Goal: Task Accomplishment & Management: Use online tool/utility

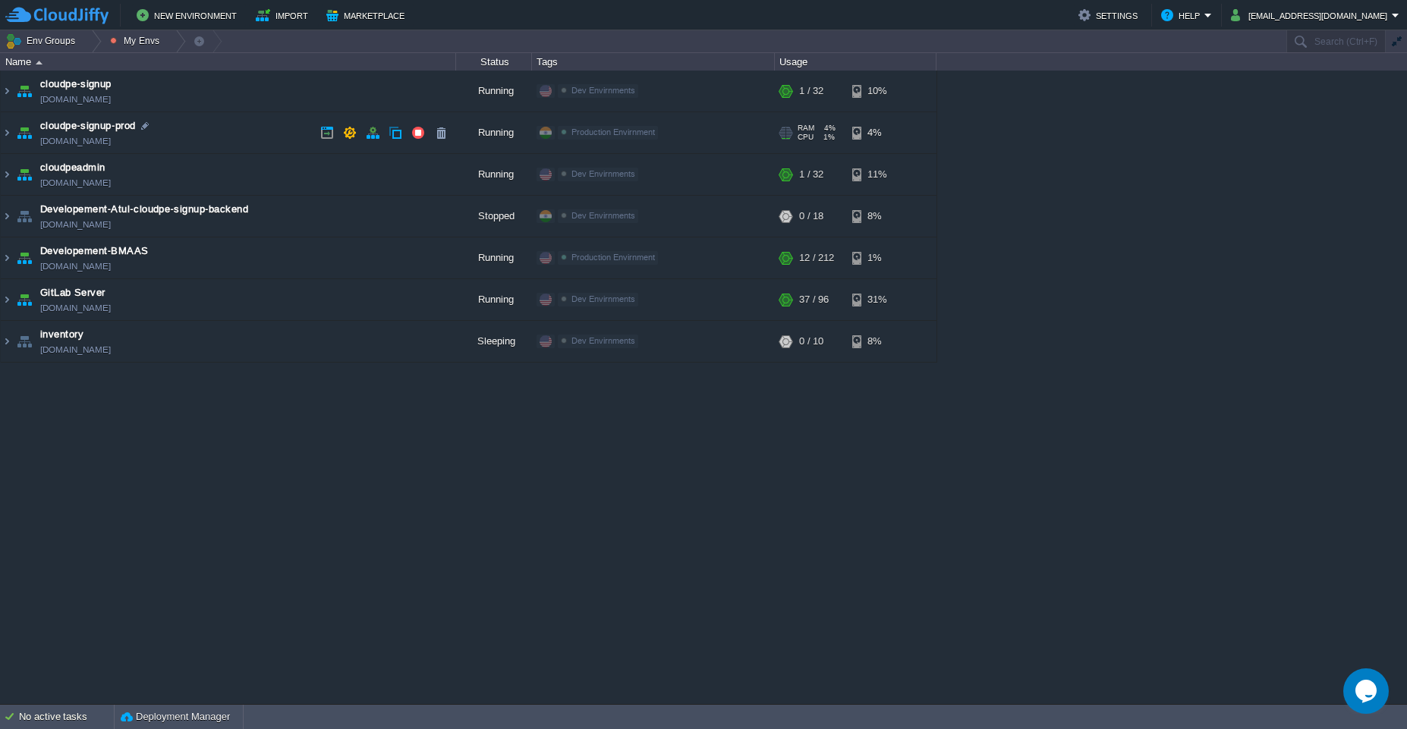
click at [225, 134] on td "cloudpe-signup-prod [DOMAIN_NAME]" at bounding box center [228, 133] width 455 height 42
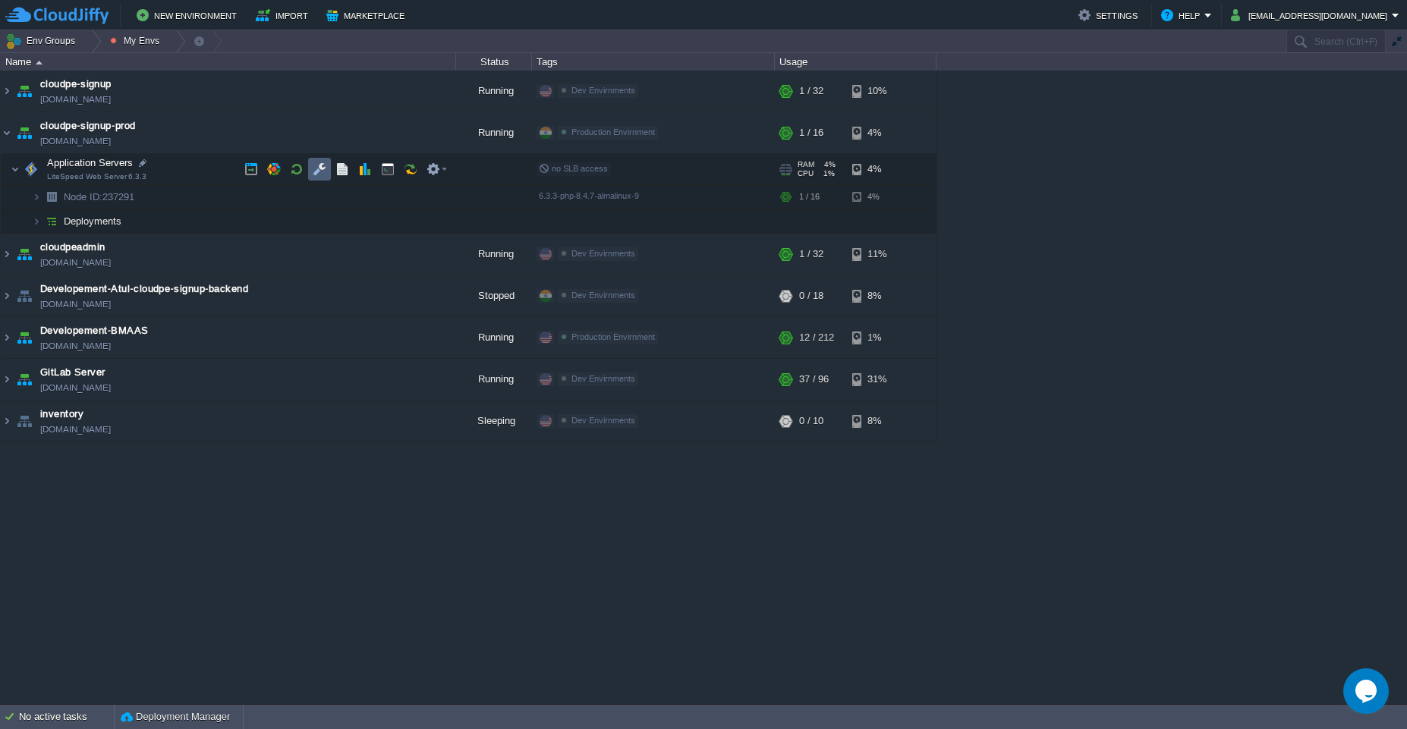
click at [318, 169] on button "button" at bounding box center [320, 169] width 14 height 14
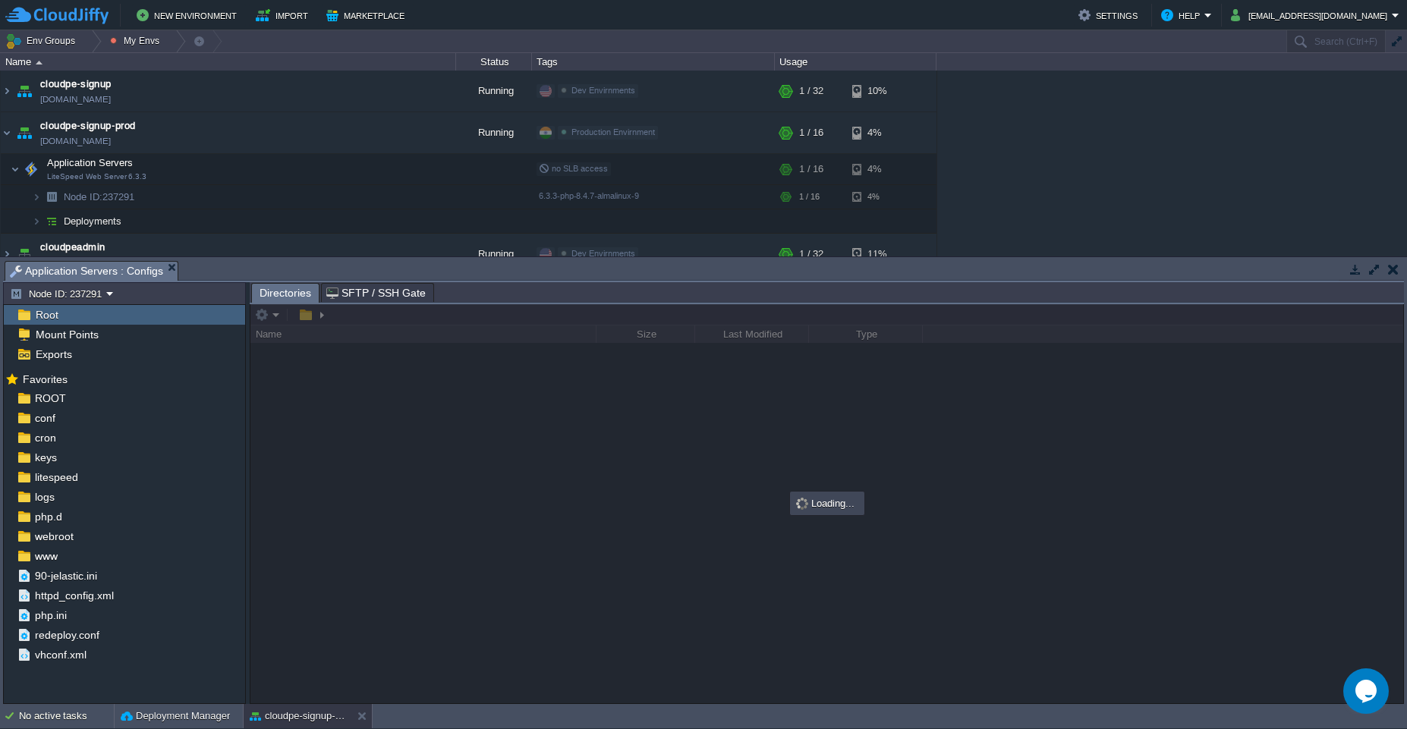
click at [1375, 271] on button "button" at bounding box center [1375, 270] width 14 height 14
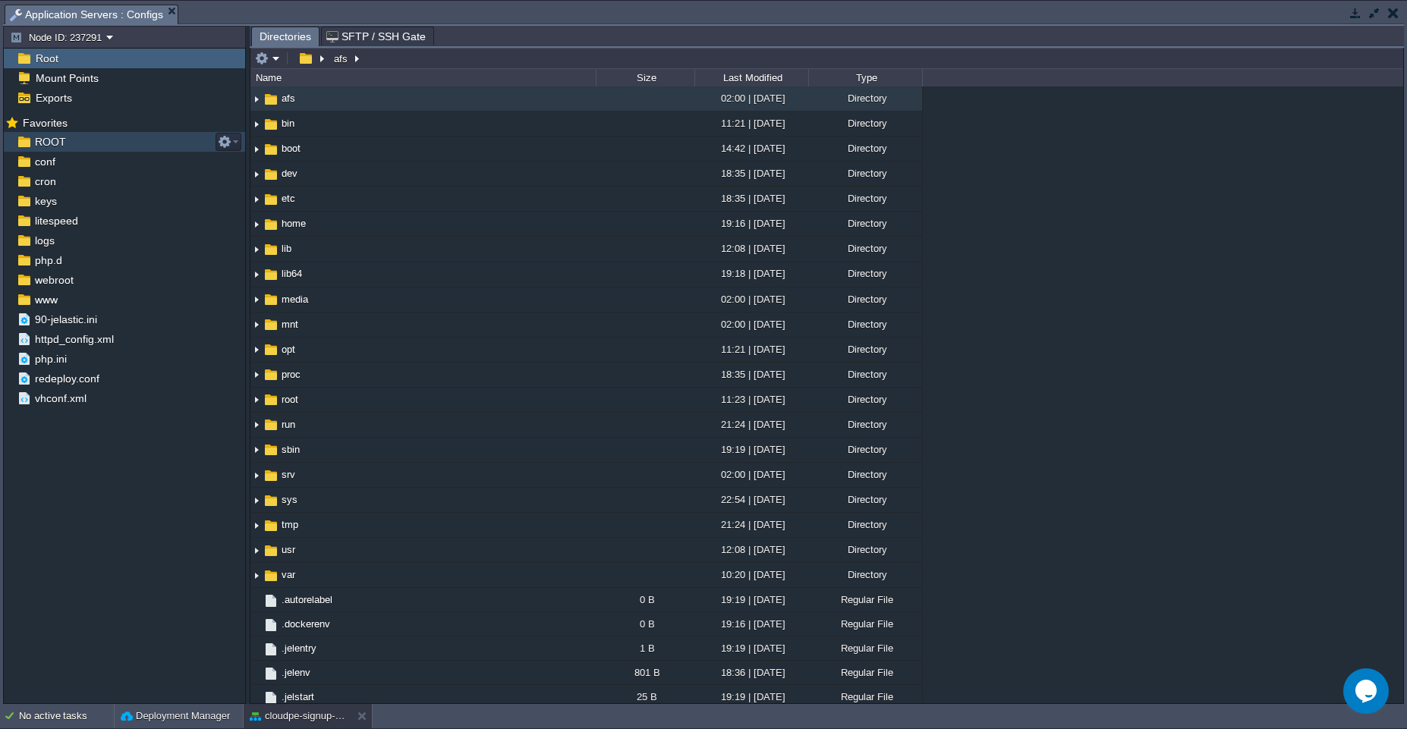
click at [77, 138] on div "ROOT" at bounding box center [124, 142] width 241 height 20
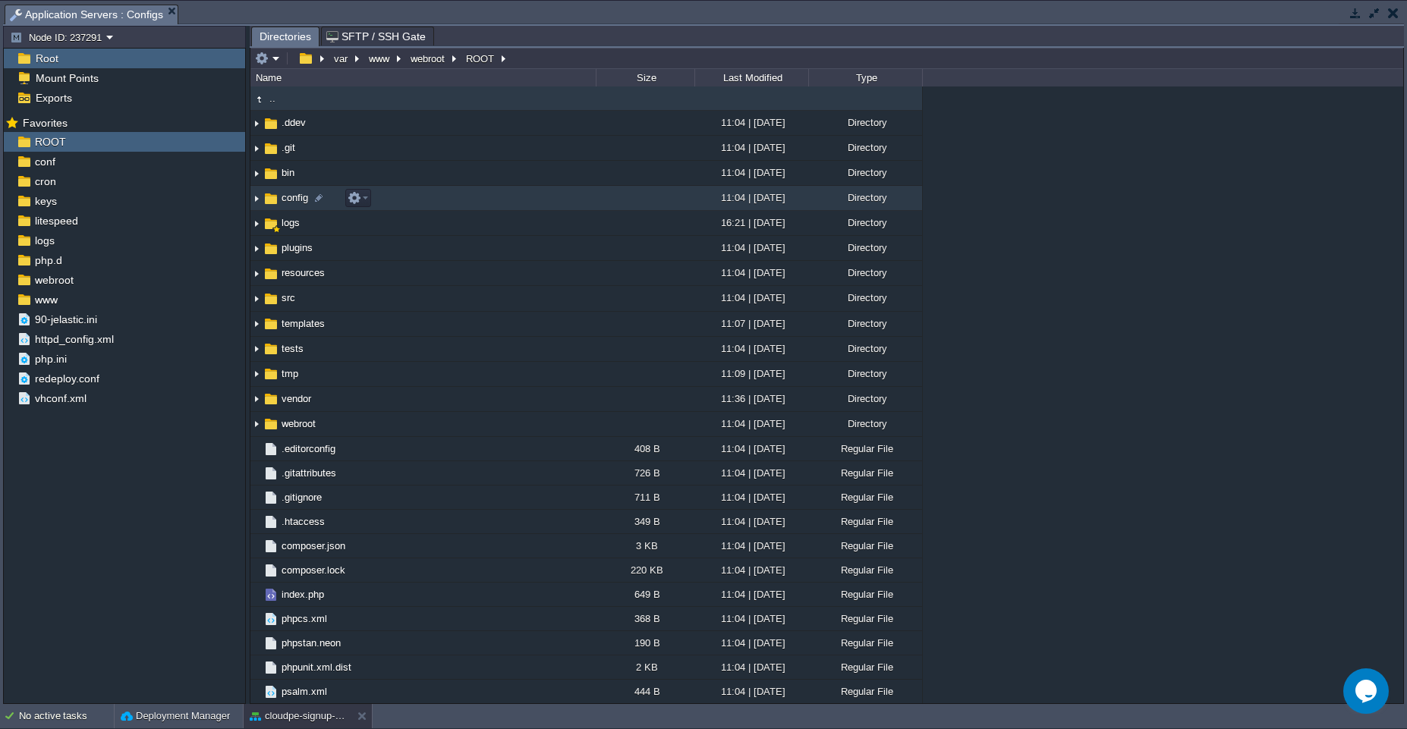
click at [424, 199] on td "config" at bounding box center [422, 198] width 345 height 25
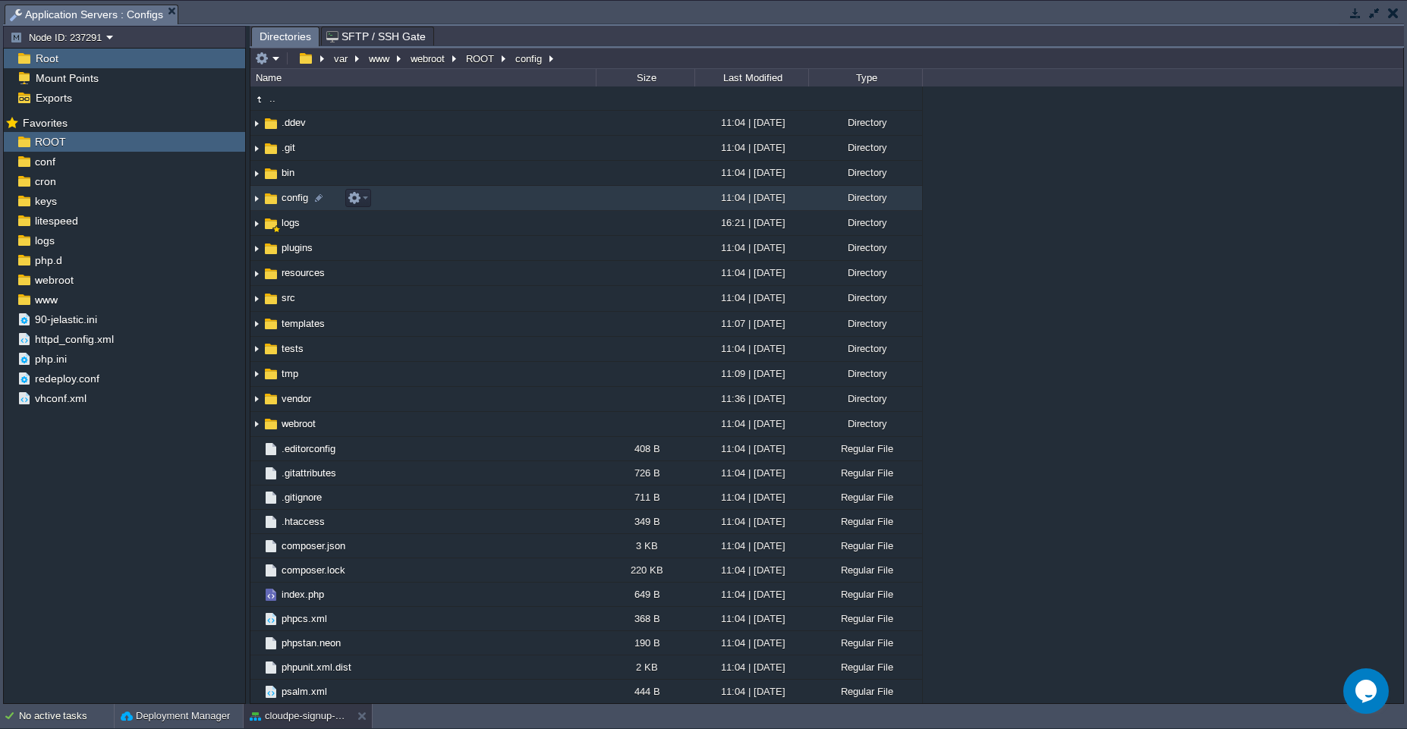
click at [424, 199] on td "config" at bounding box center [422, 198] width 345 height 25
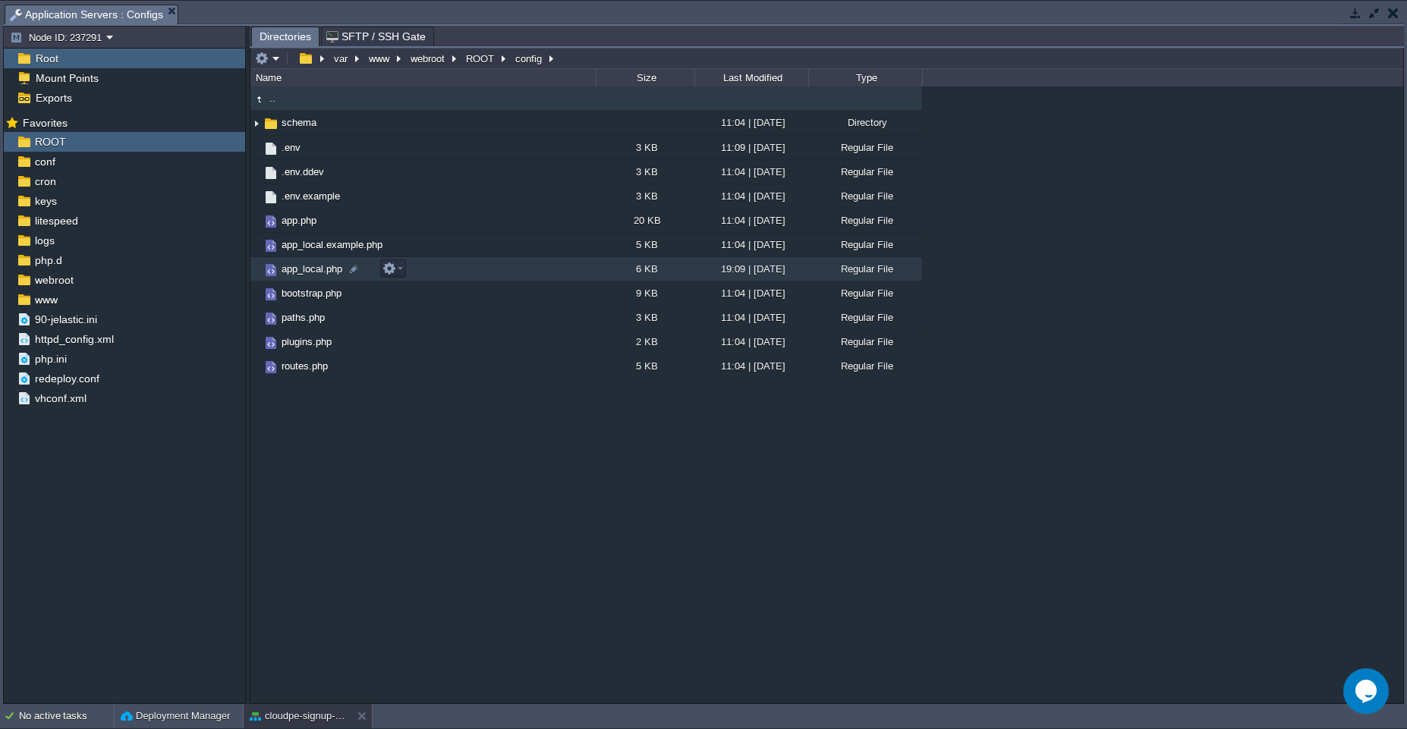
click at [454, 267] on td "app_local.php" at bounding box center [422, 269] width 345 height 24
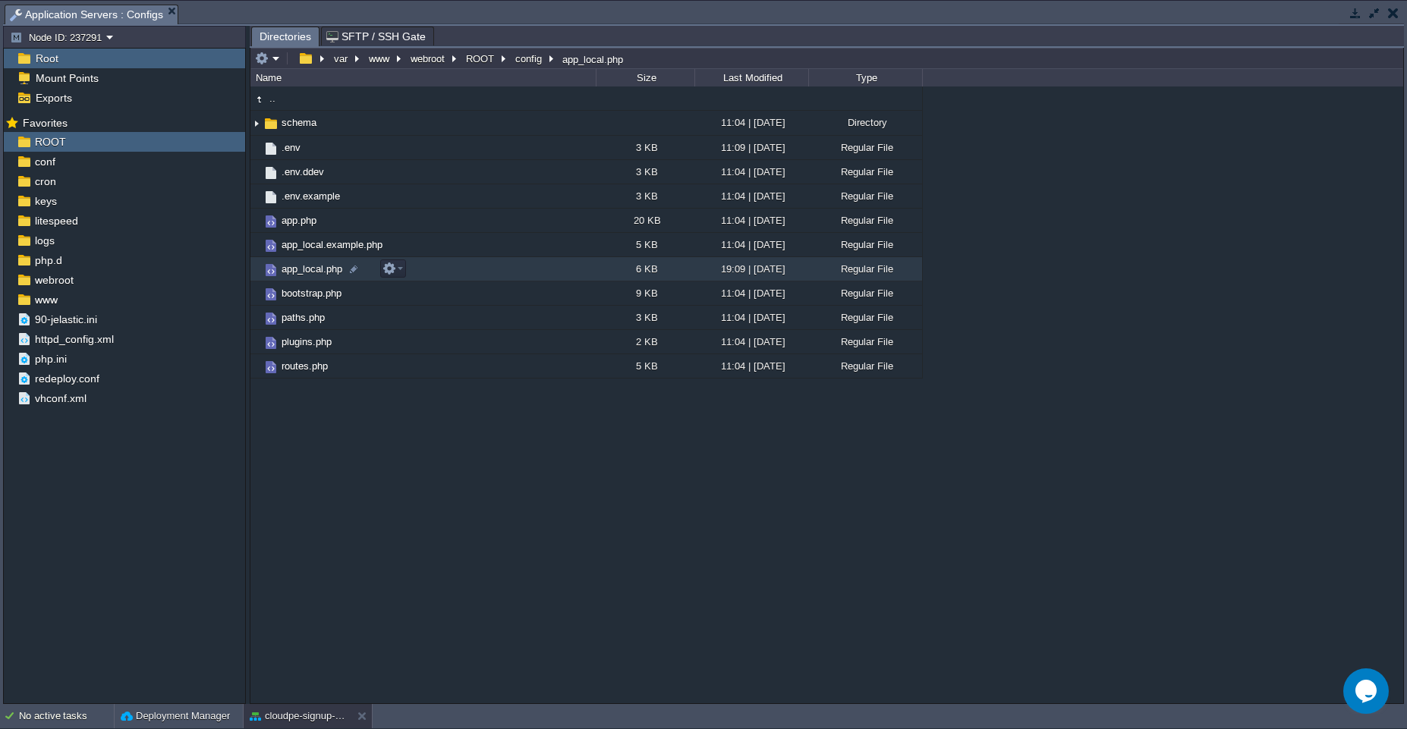
click at [454, 267] on td "app_local.php" at bounding box center [422, 269] width 345 height 24
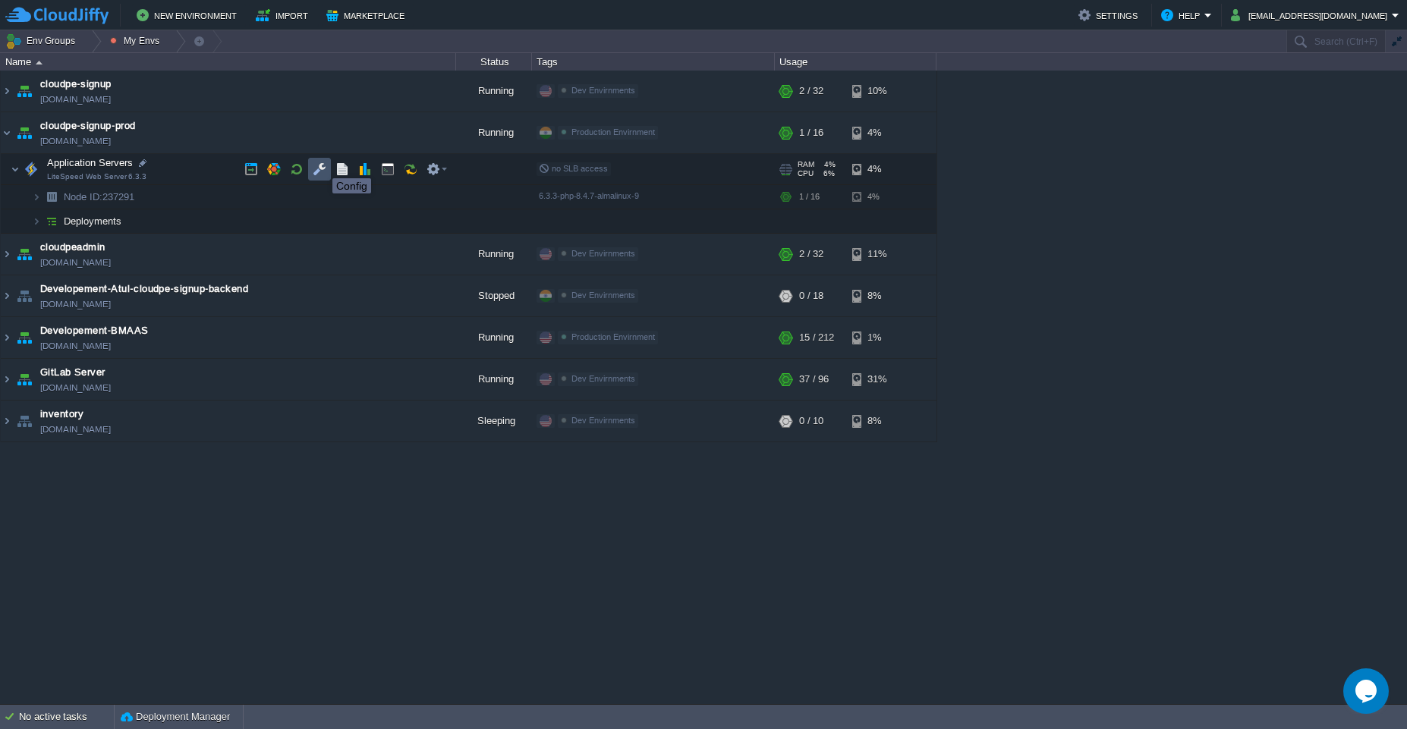
click at [322, 165] on button "button" at bounding box center [320, 169] width 14 height 14
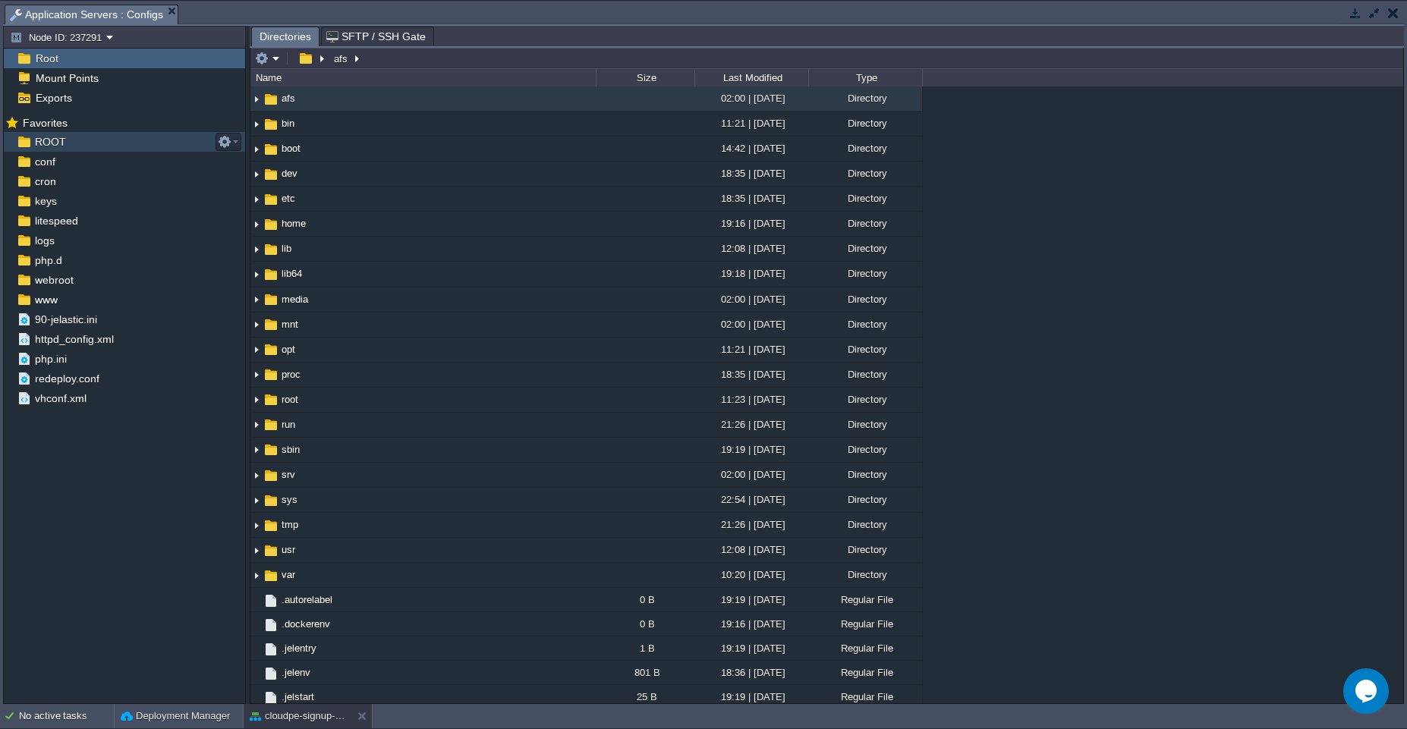
click at [106, 143] on div "ROOT" at bounding box center [124, 142] width 241 height 20
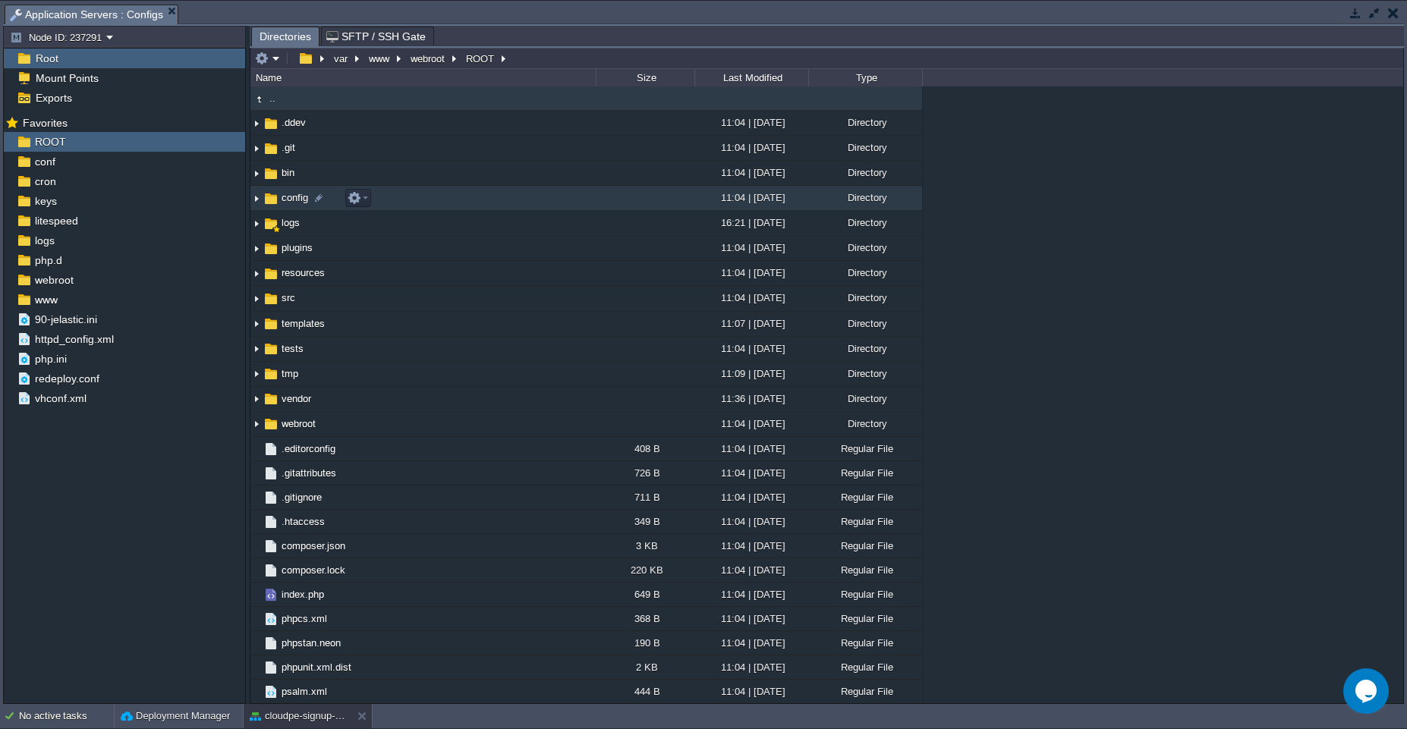
click at [502, 201] on td "config" at bounding box center [422, 198] width 345 height 25
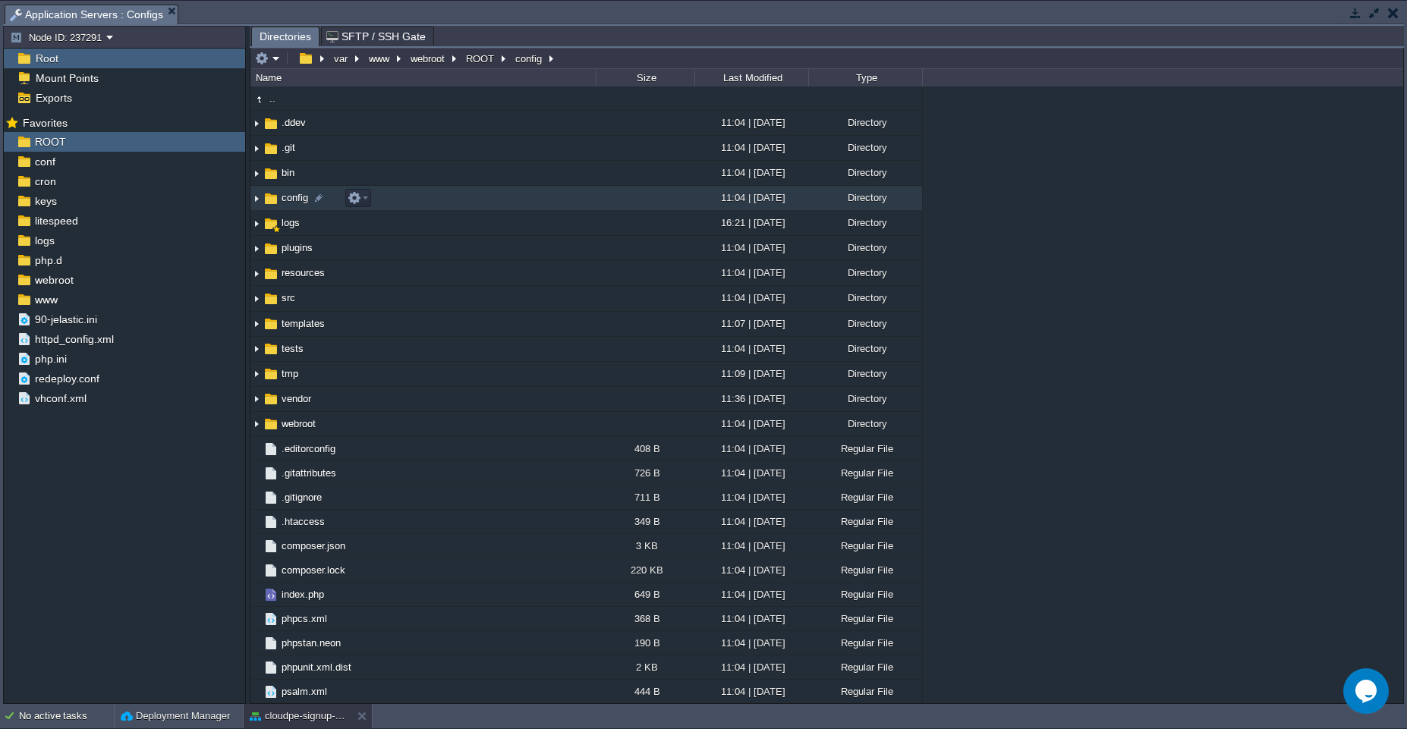
click at [502, 201] on td "config" at bounding box center [422, 198] width 345 height 25
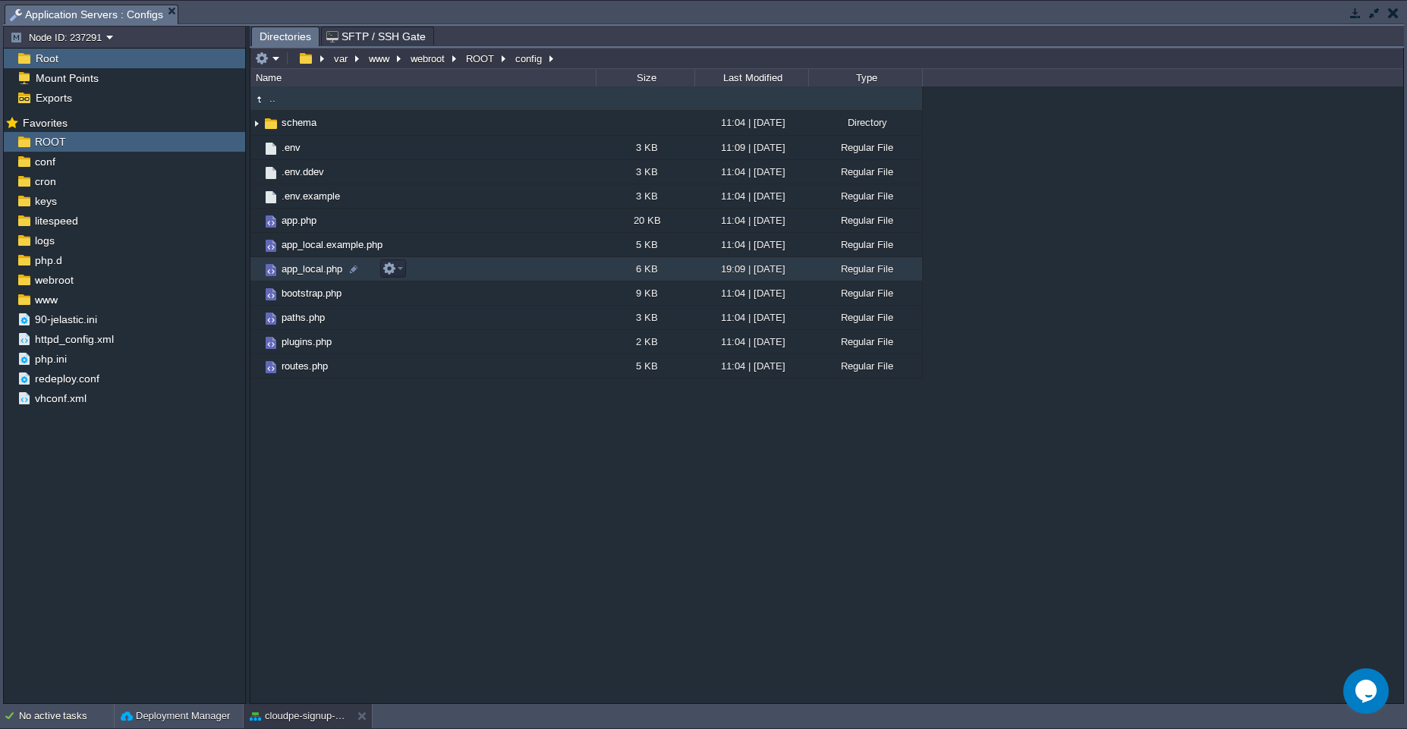
click at [548, 269] on td "app_local.php" at bounding box center [422, 269] width 345 height 24
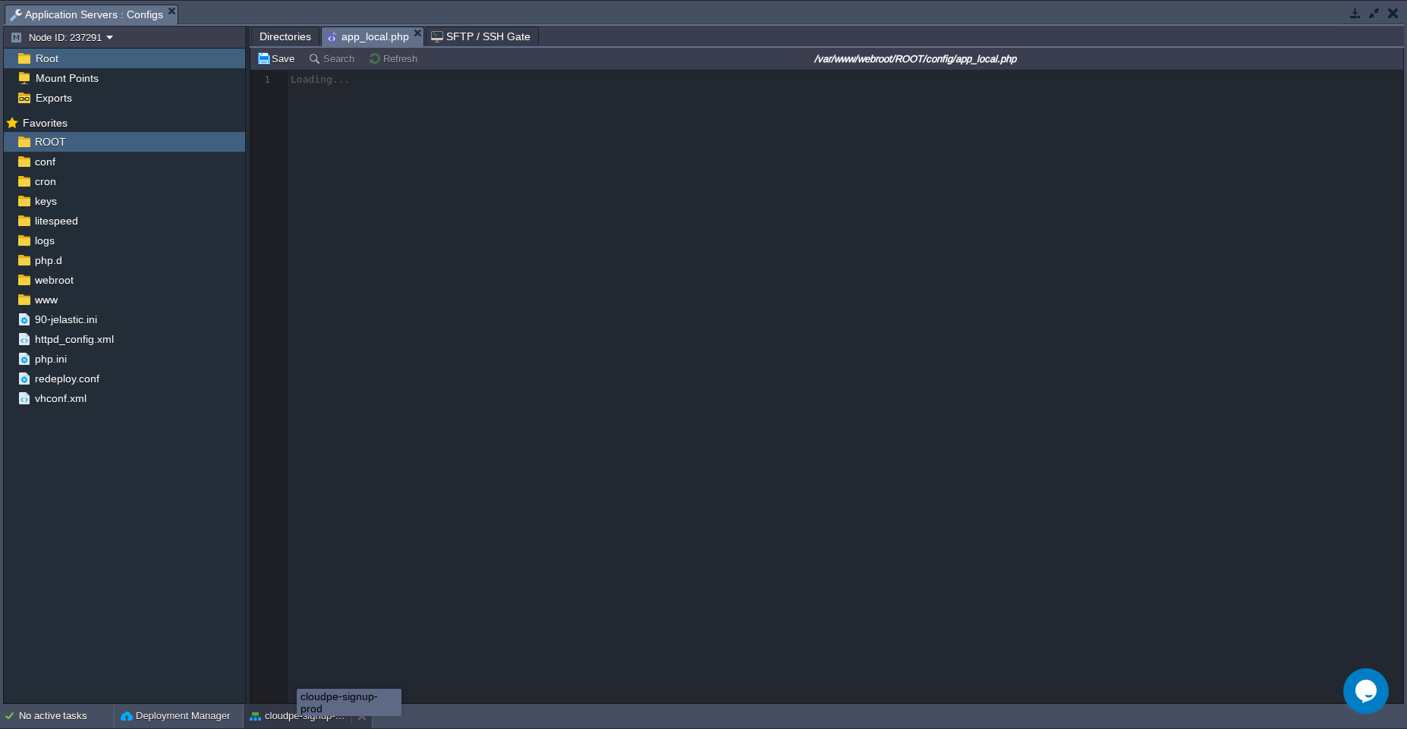
click at [297, 713] on button "cloudpe-signup-prod" at bounding box center [298, 716] width 96 height 15
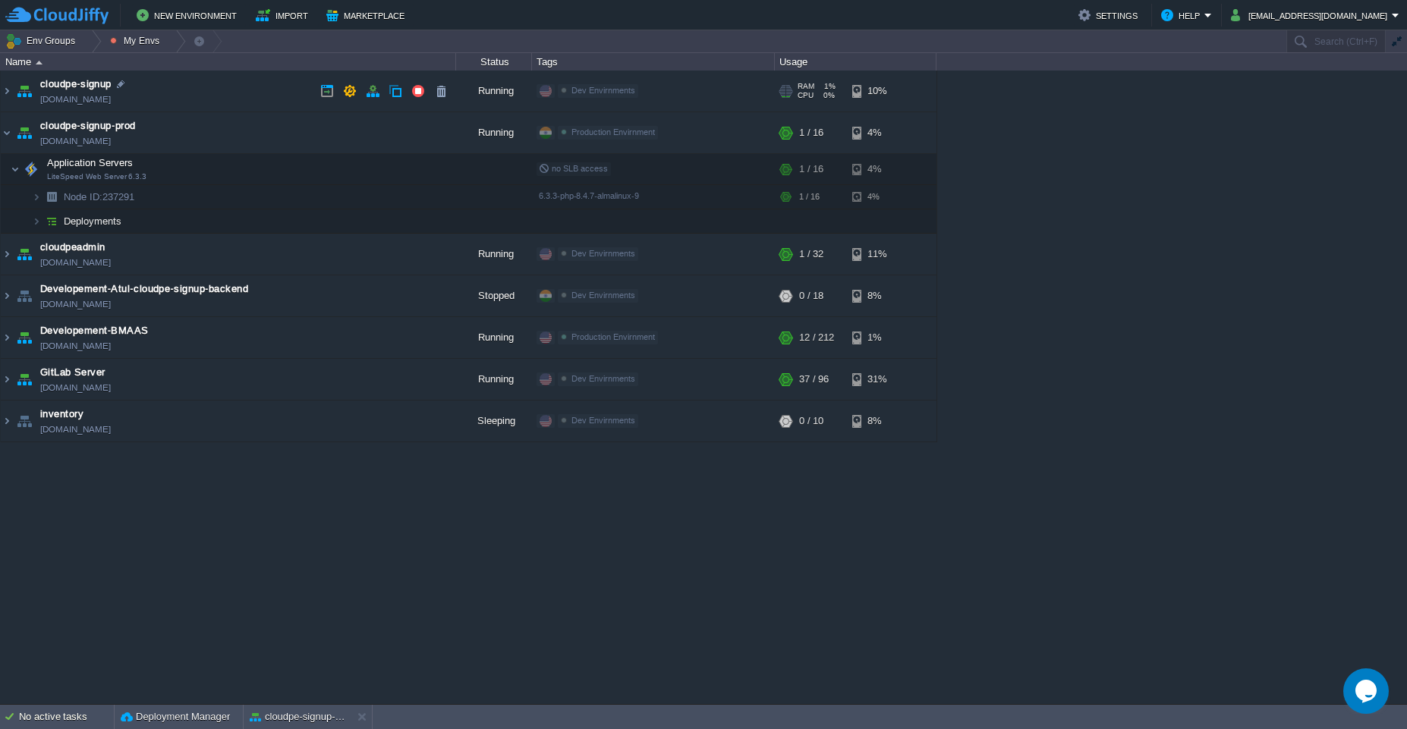
click at [220, 92] on td "cloudpe-signup [DOMAIN_NAME]" at bounding box center [228, 92] width 455 height 42
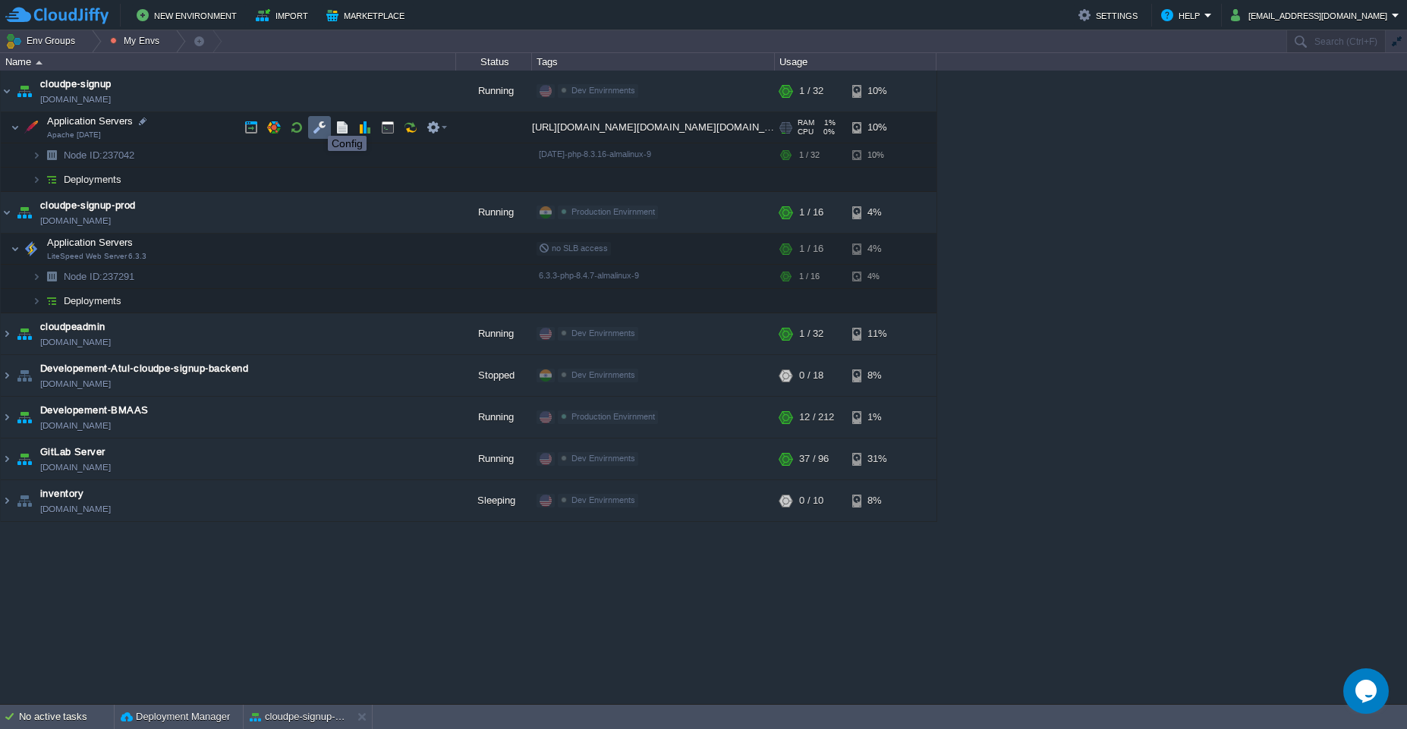
click at [317, 122] on button "button" at bounding box center [320, 128] width 14 height 14
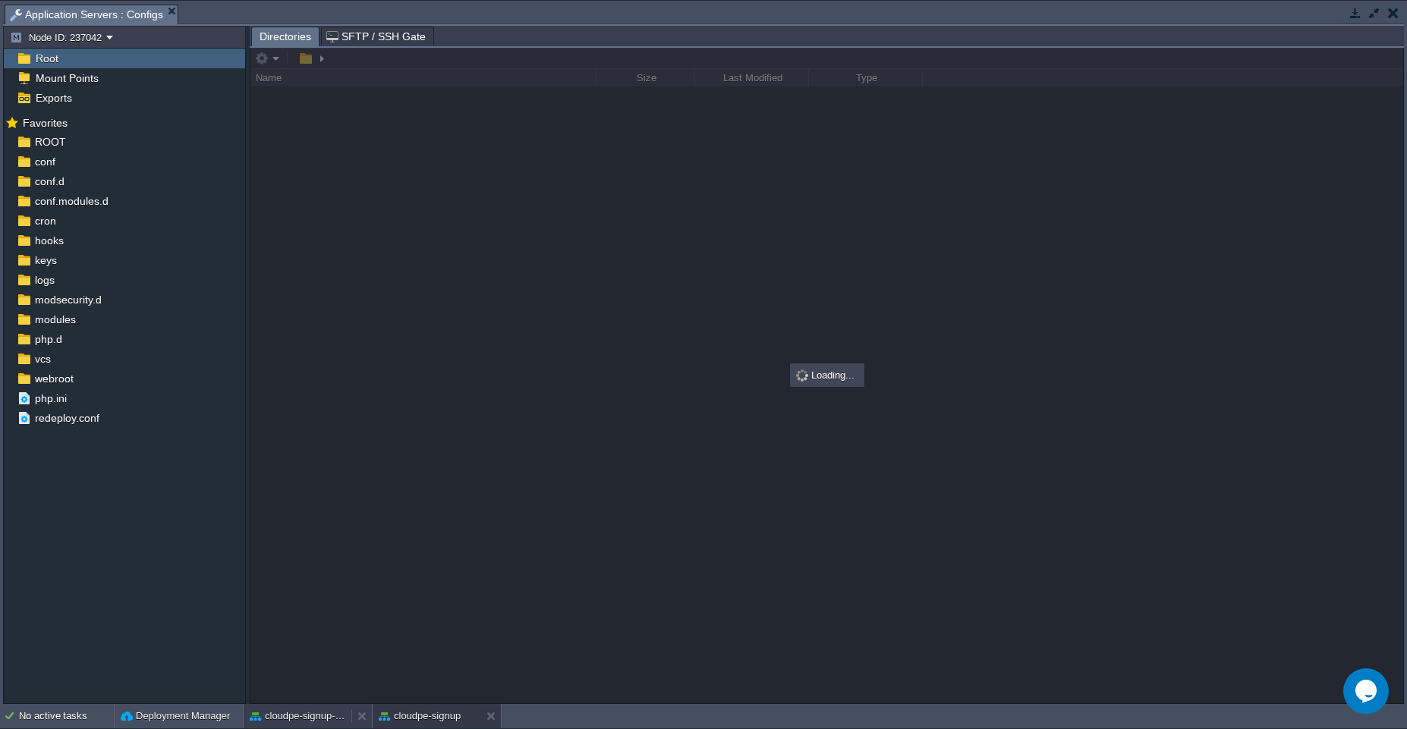
click at [296, 723] on button "cloudpe-signup-prod" at bounding box center [298, 716] width 96 height 15
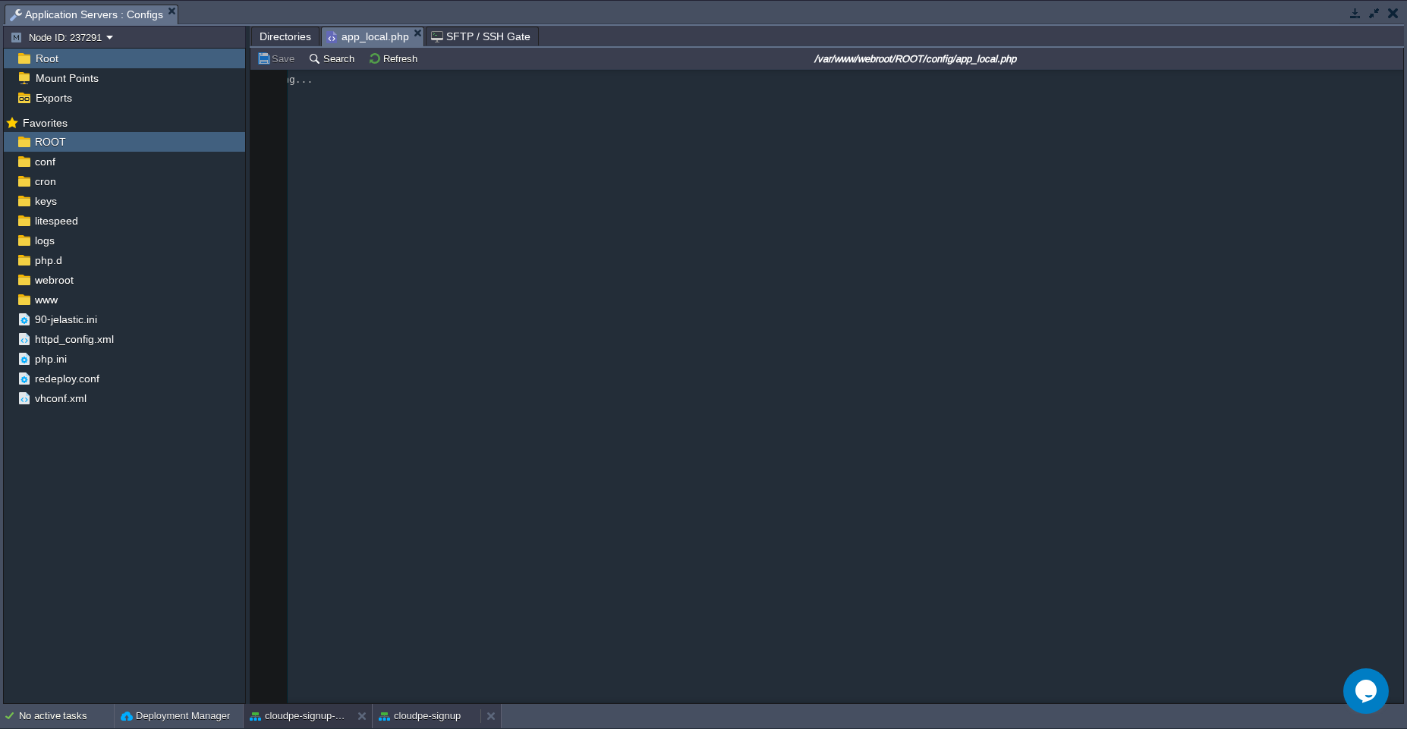
click at [420, 713] on button "cloudpe-signup" at bounding box center [420, 716] width 82 height 15
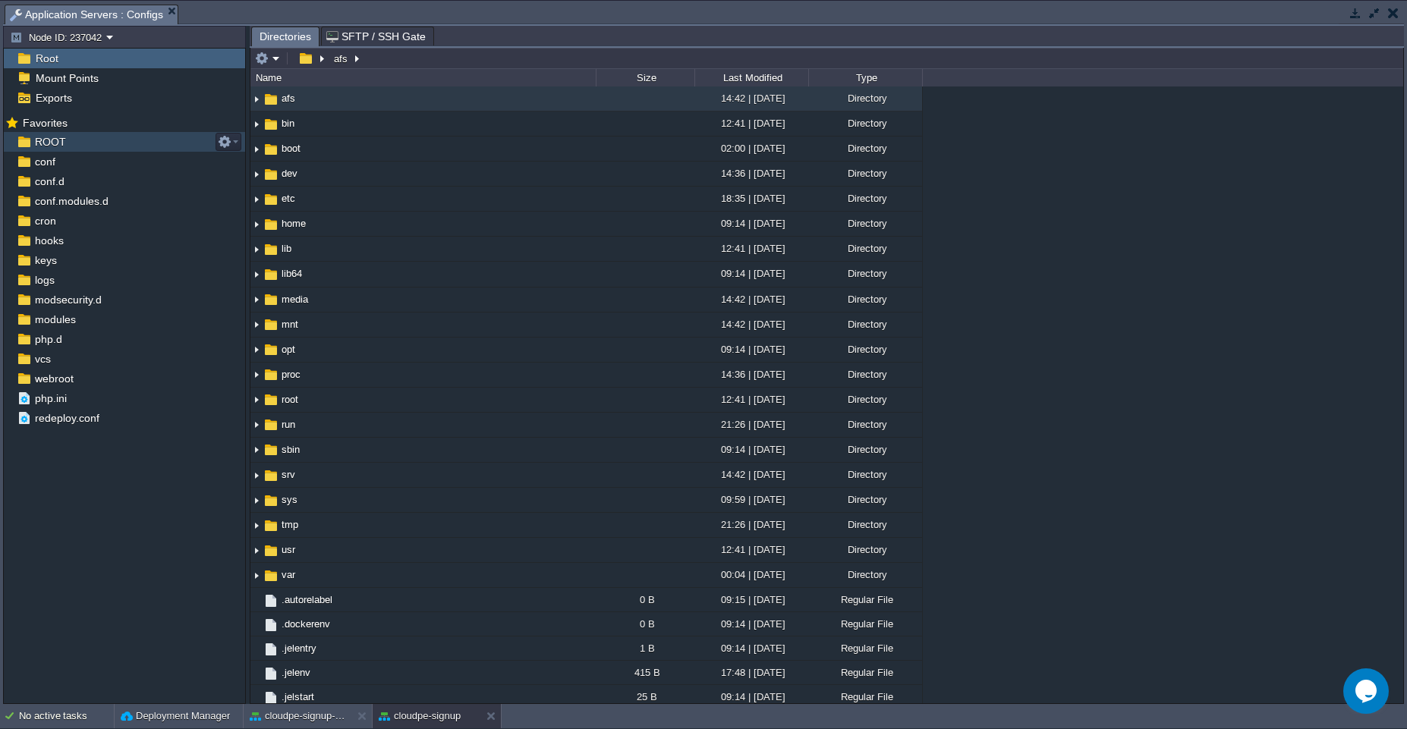
click at [92, 142] on div "ROOT" at bounding box center [124, 142] width 241 height 20
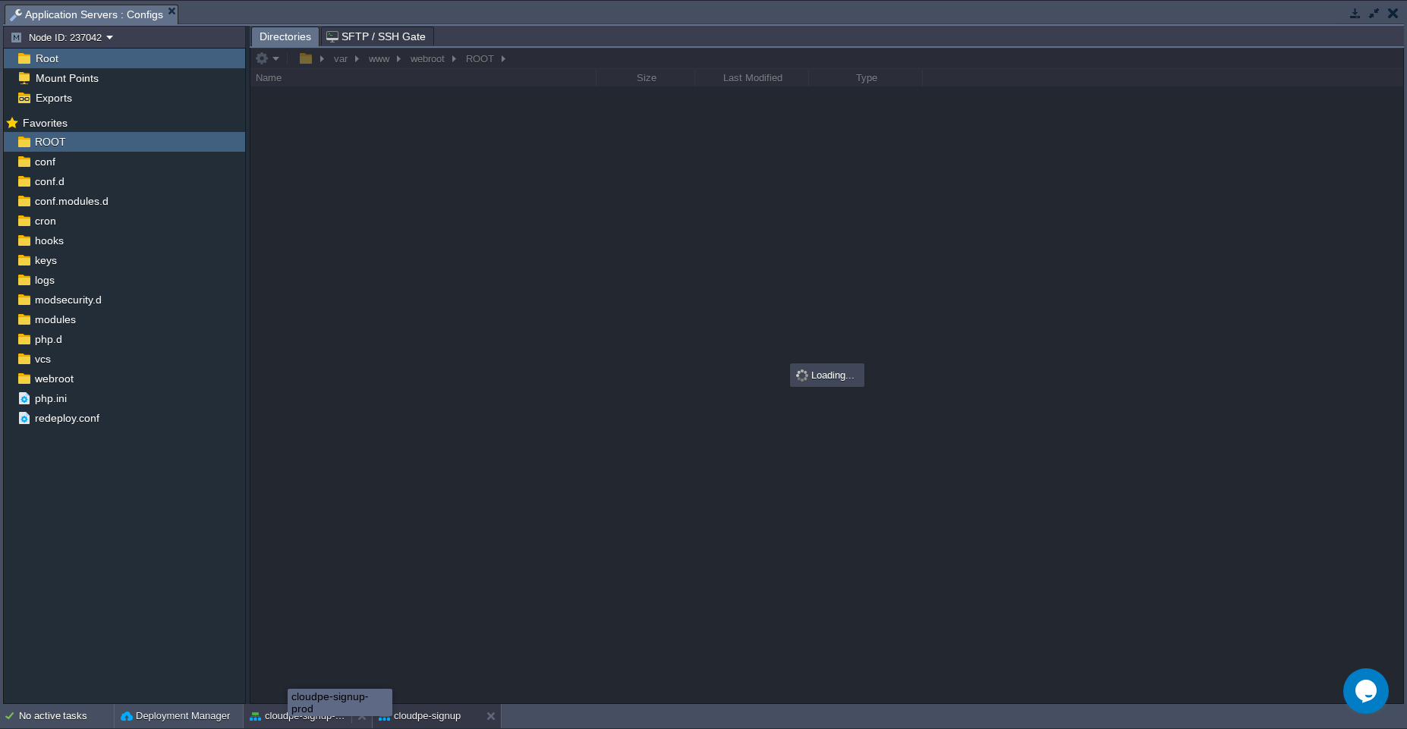
click at [288, 725] on div "cloudpe-signup-prod" at bounding box center [298, 716] width 108 height 24
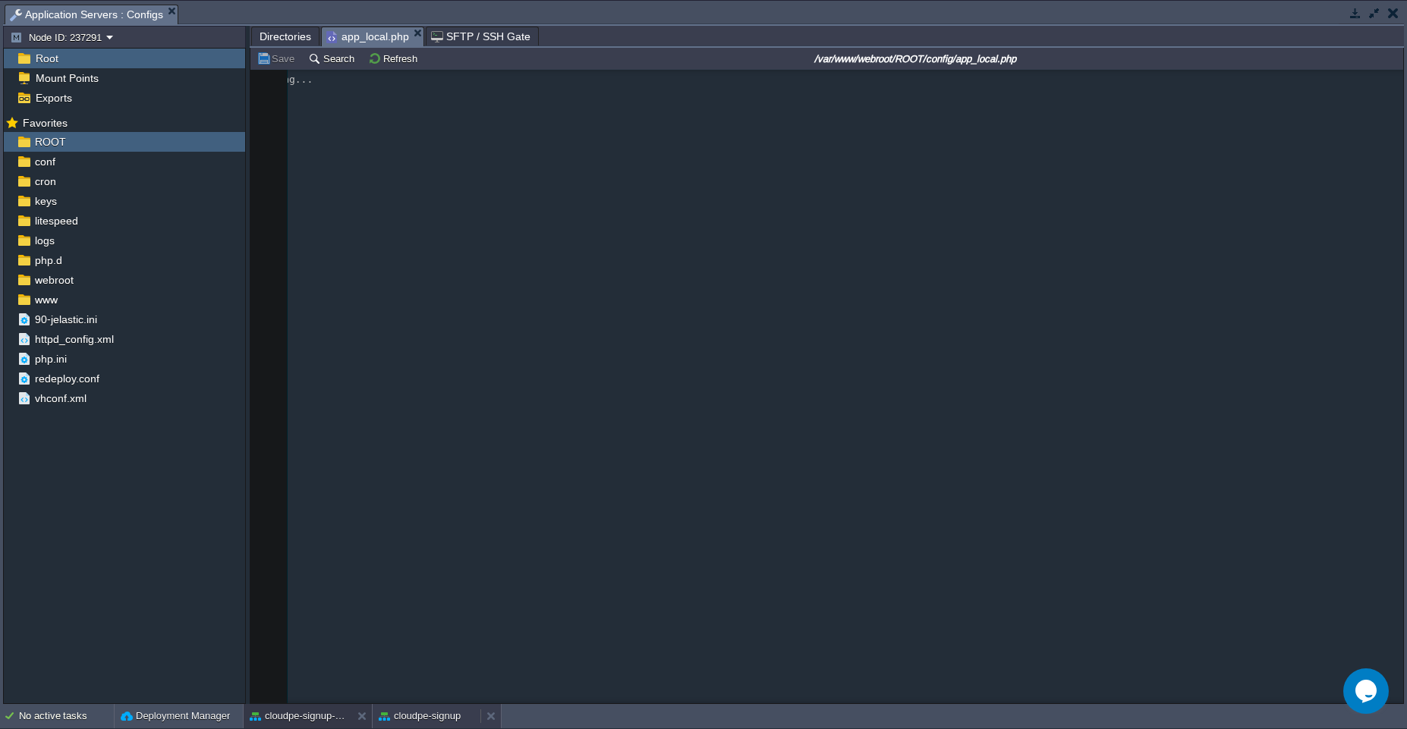
click at [423, 714] on button "cloudpe-signup" at bounding box center [420, 716] width 82 height 15
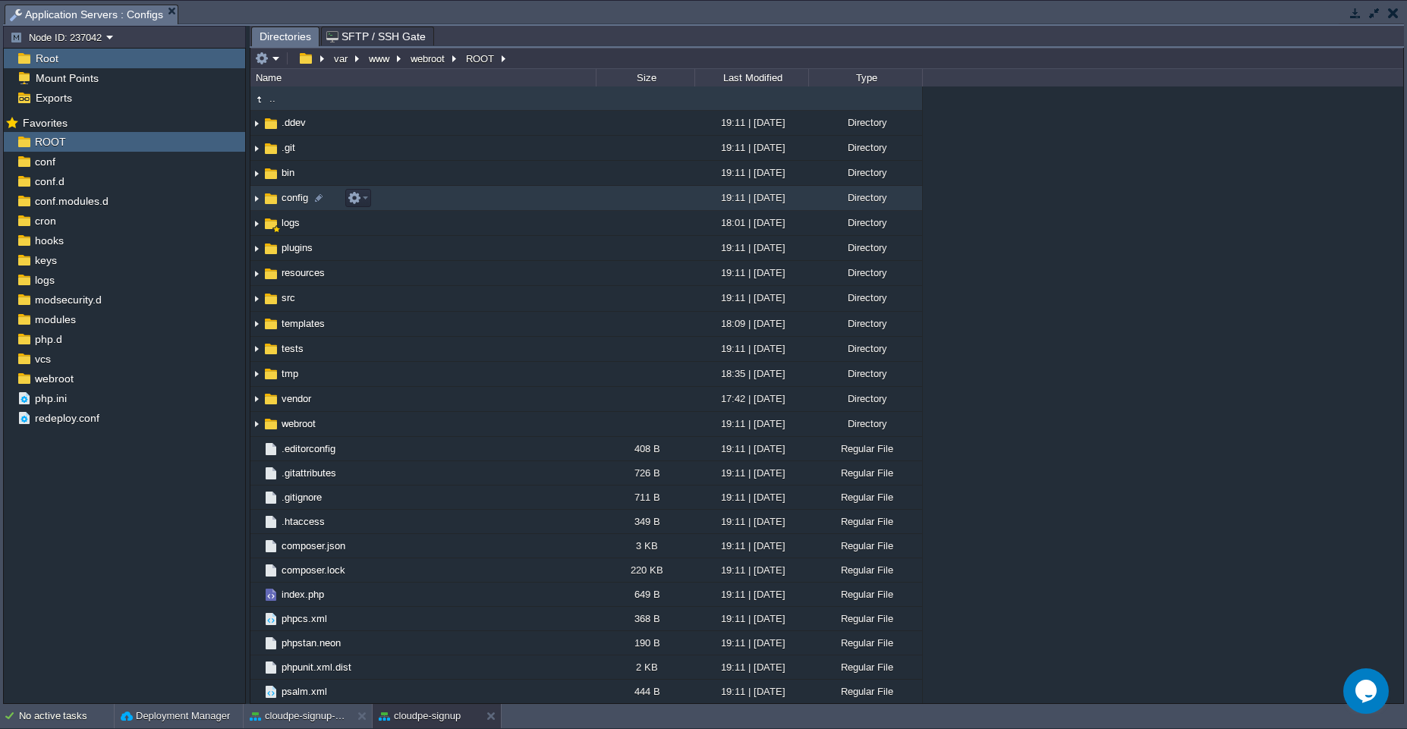
click at [416, 205] on td "config" at bounding box center [422, 198] width 345 height 25
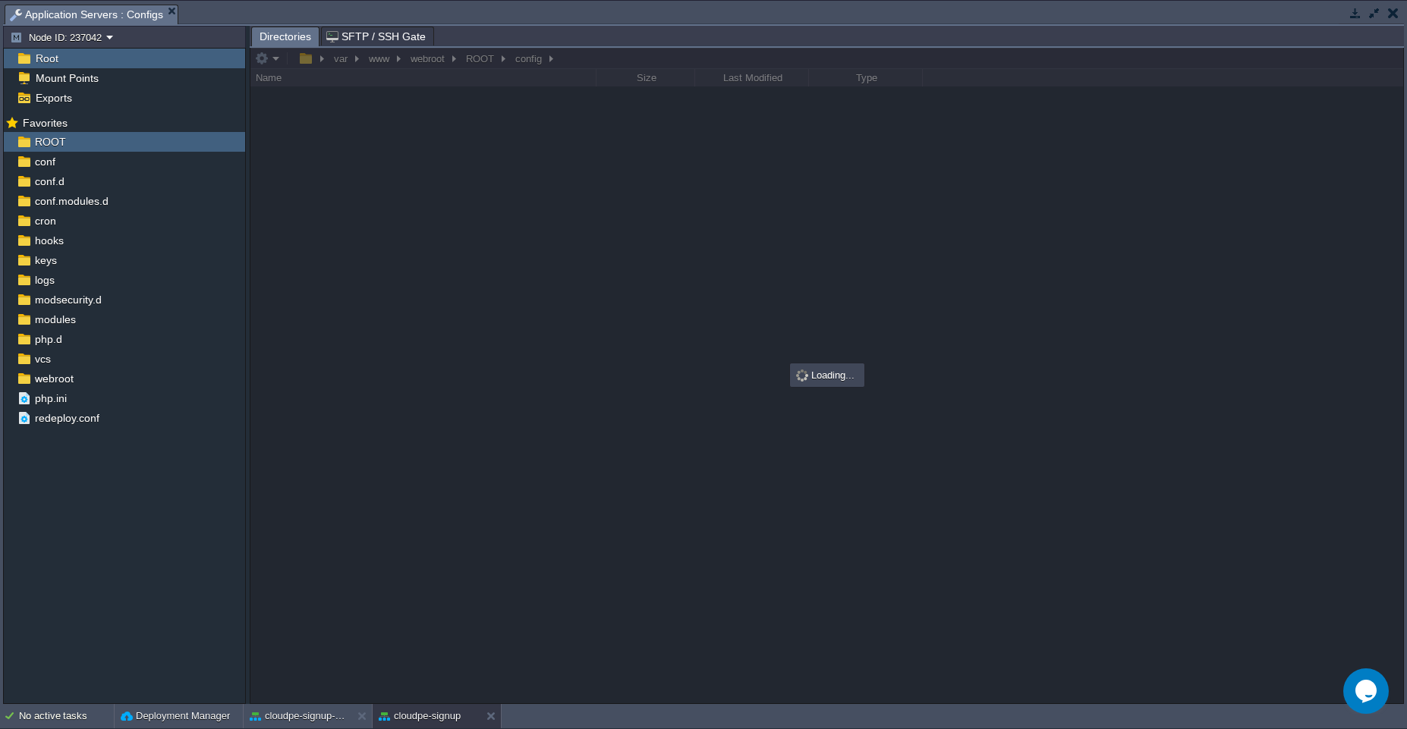
click at [308, 729] on div "No active tasks Deployment Manager cloudpe-signup-prod cloudpe-signup" at bounding box center [703, 716] width 1407 height 25
click at [308, 717] on button "cloudpe-signup-prod" at bounding box center [298, 716] width 96 height 15
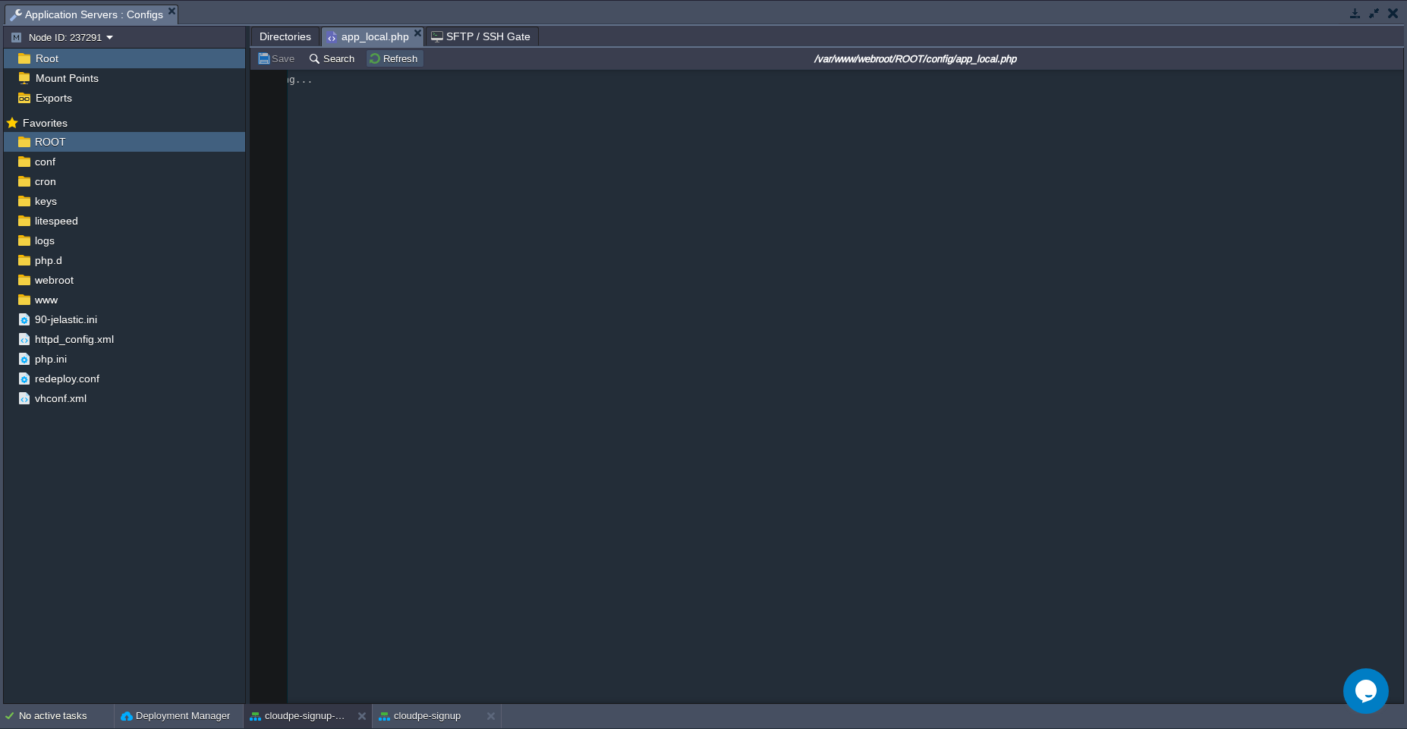
click at [386, 58] on button "Refresh" at bounding box center [395, 59] width 54 height 14
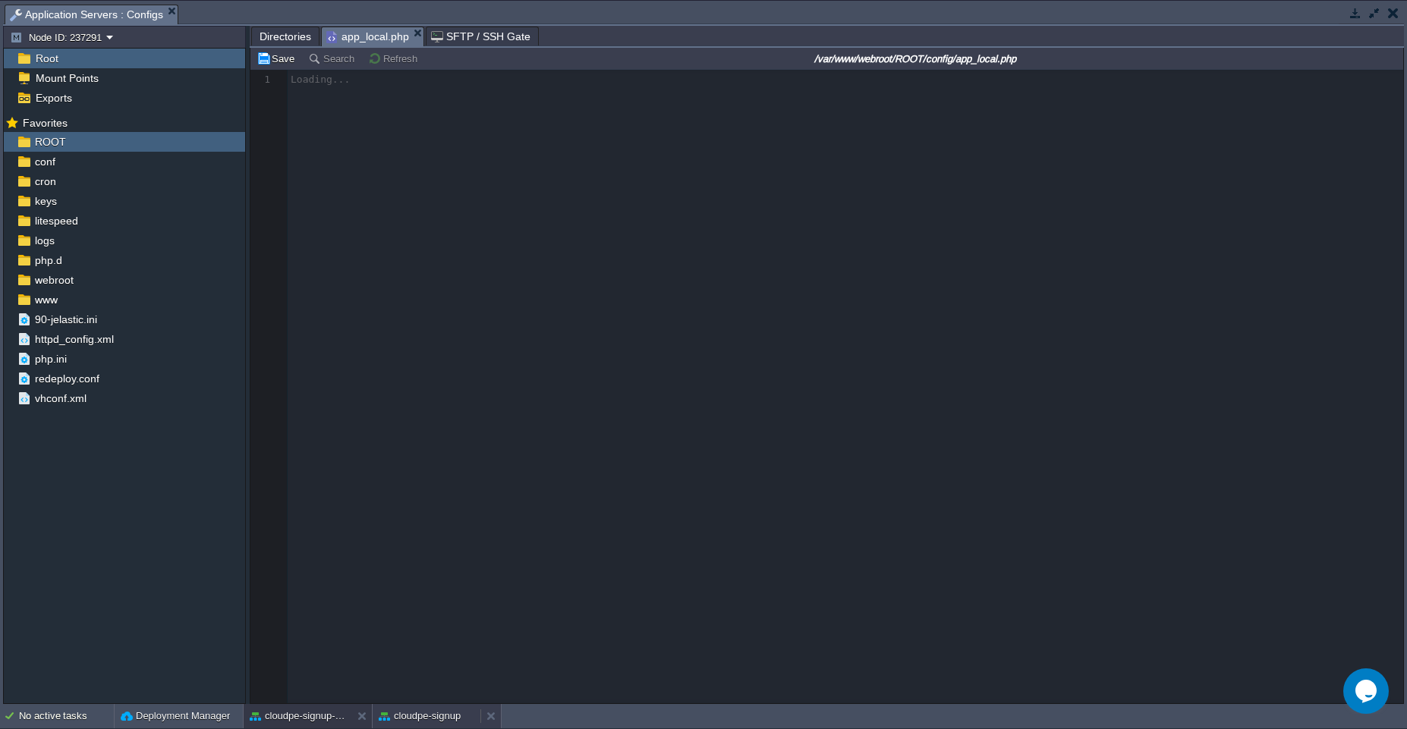
click at [434, 723] on button "cloudpe-signup" at bounding box center [420, 716] width 82 height 15
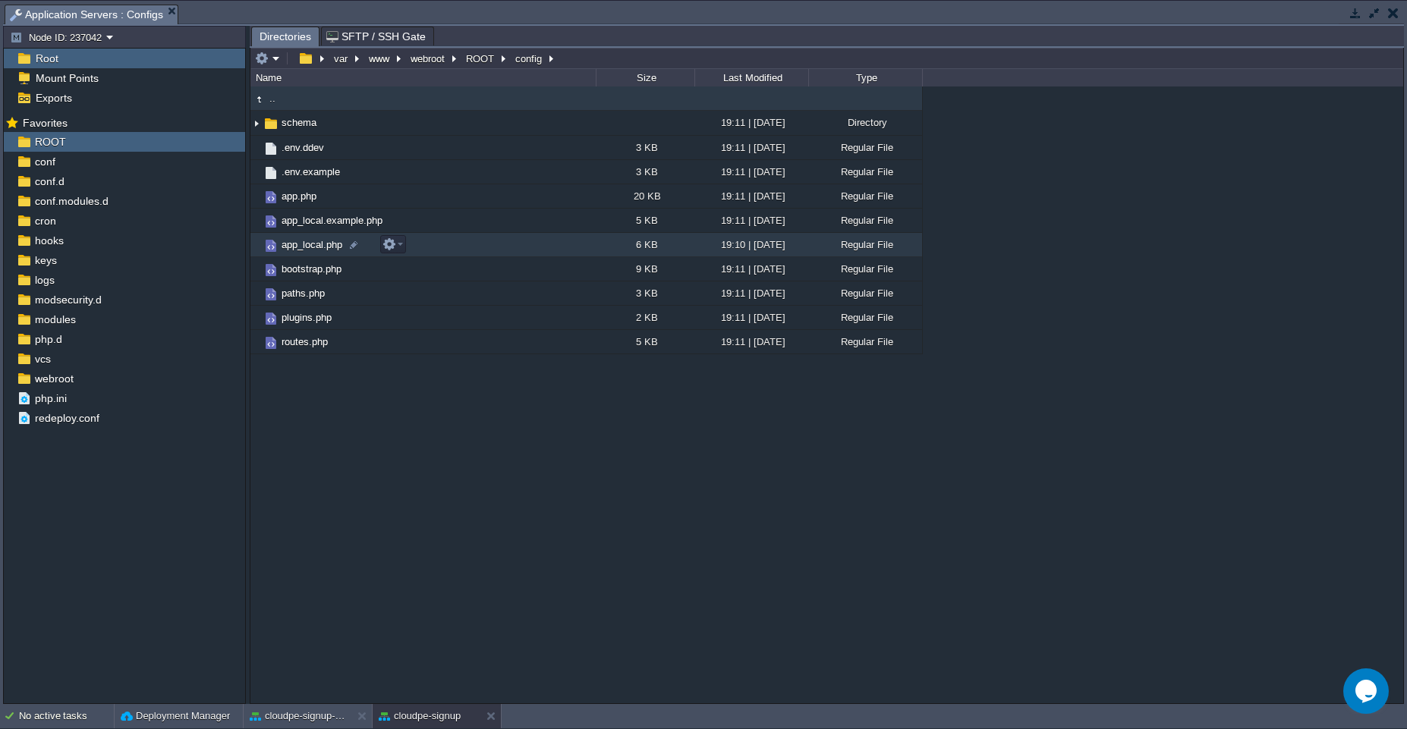
click at [470, 247] on td "app_local.php" at bounding box center [422, 245] width 345 height 24
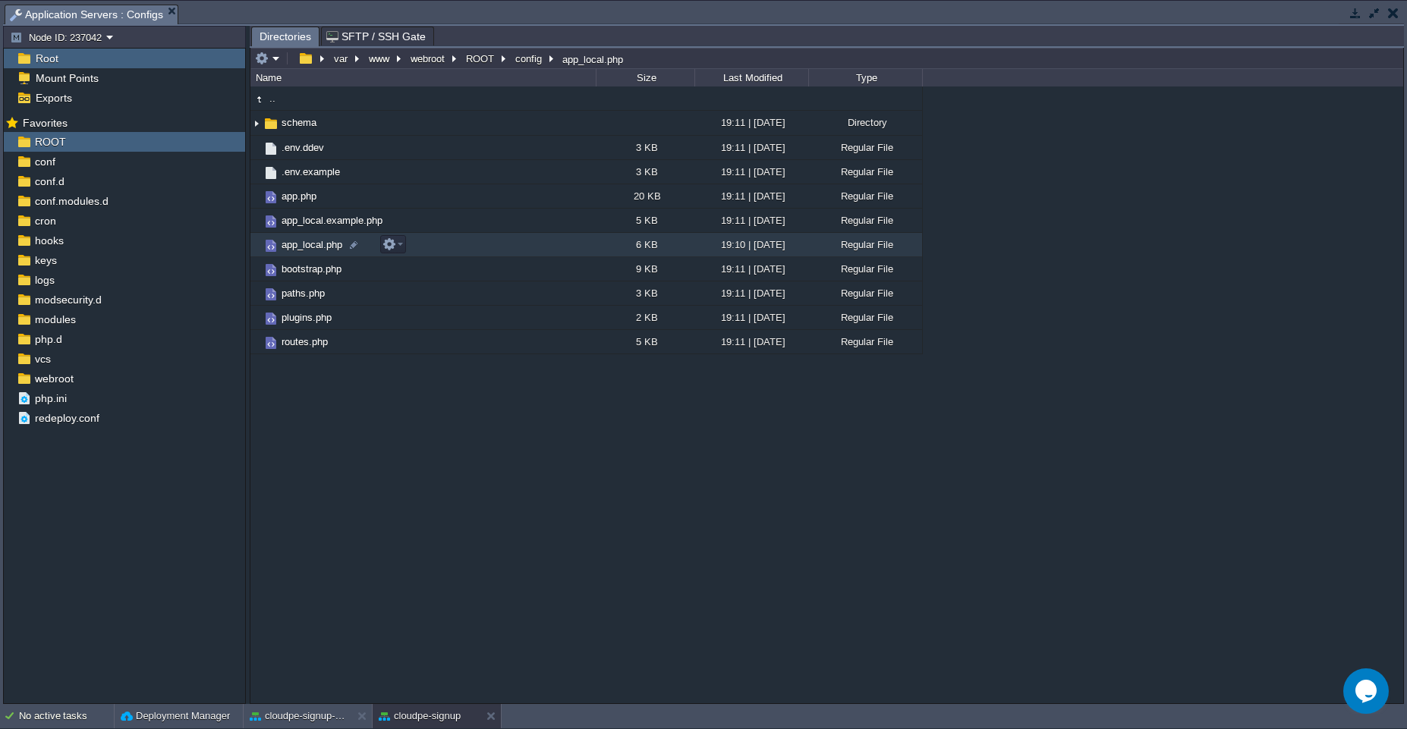
click at [470, 247] on td "app_local.php" at bounding box center [422, 245] width 345 height 24
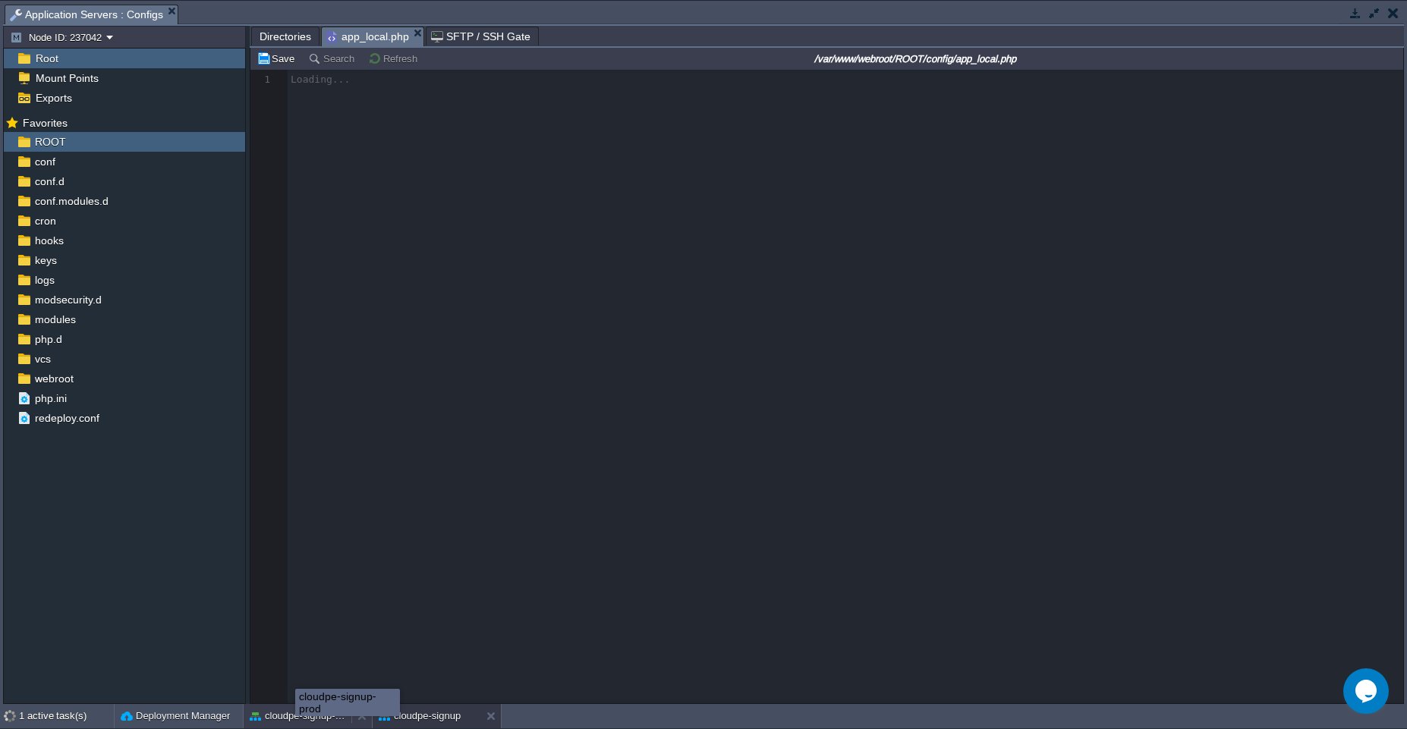
click at [295, 720] on button "cloudpe-signup-prod" at bounding box center [298, 716] width 96 height 15
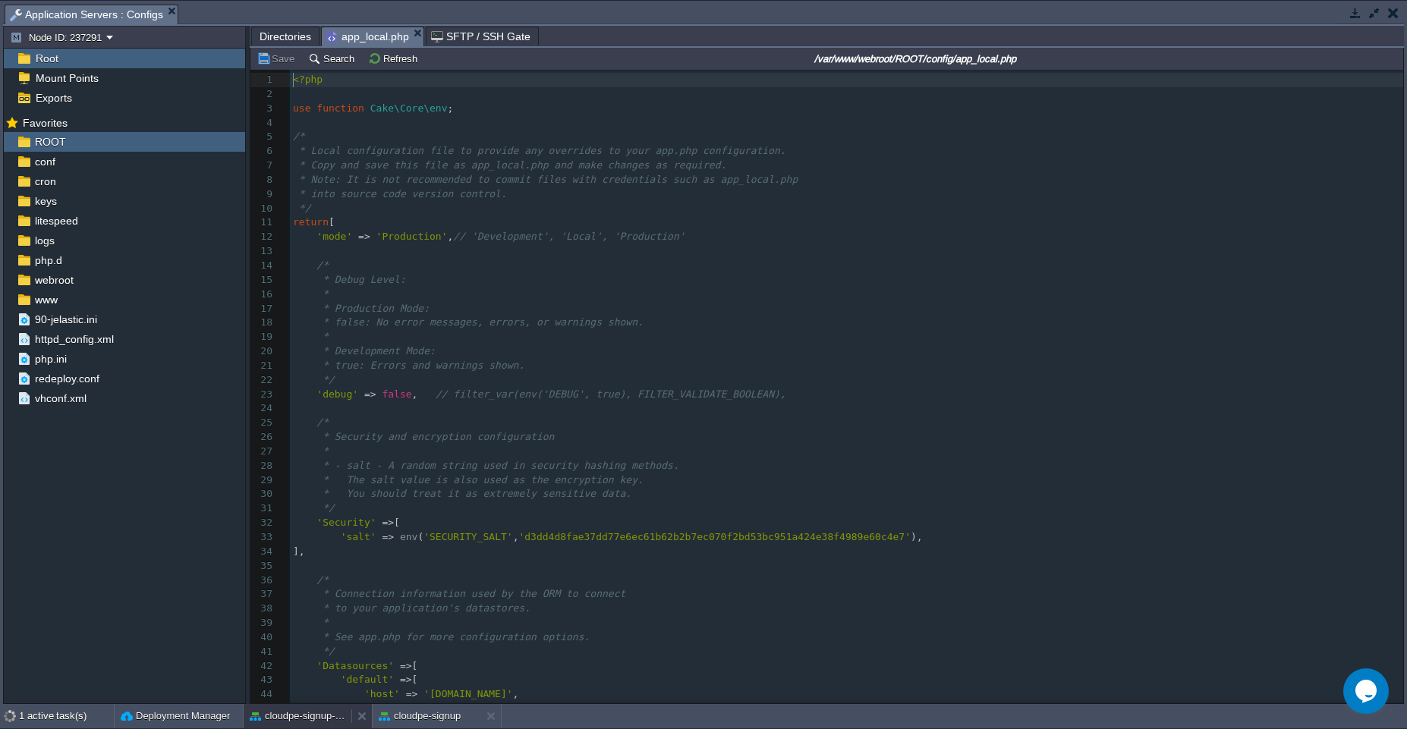
scroll to position [5, 0]
click at [491, 452] on pre "*" at bounding box center [846, 452] width 1113 height 14
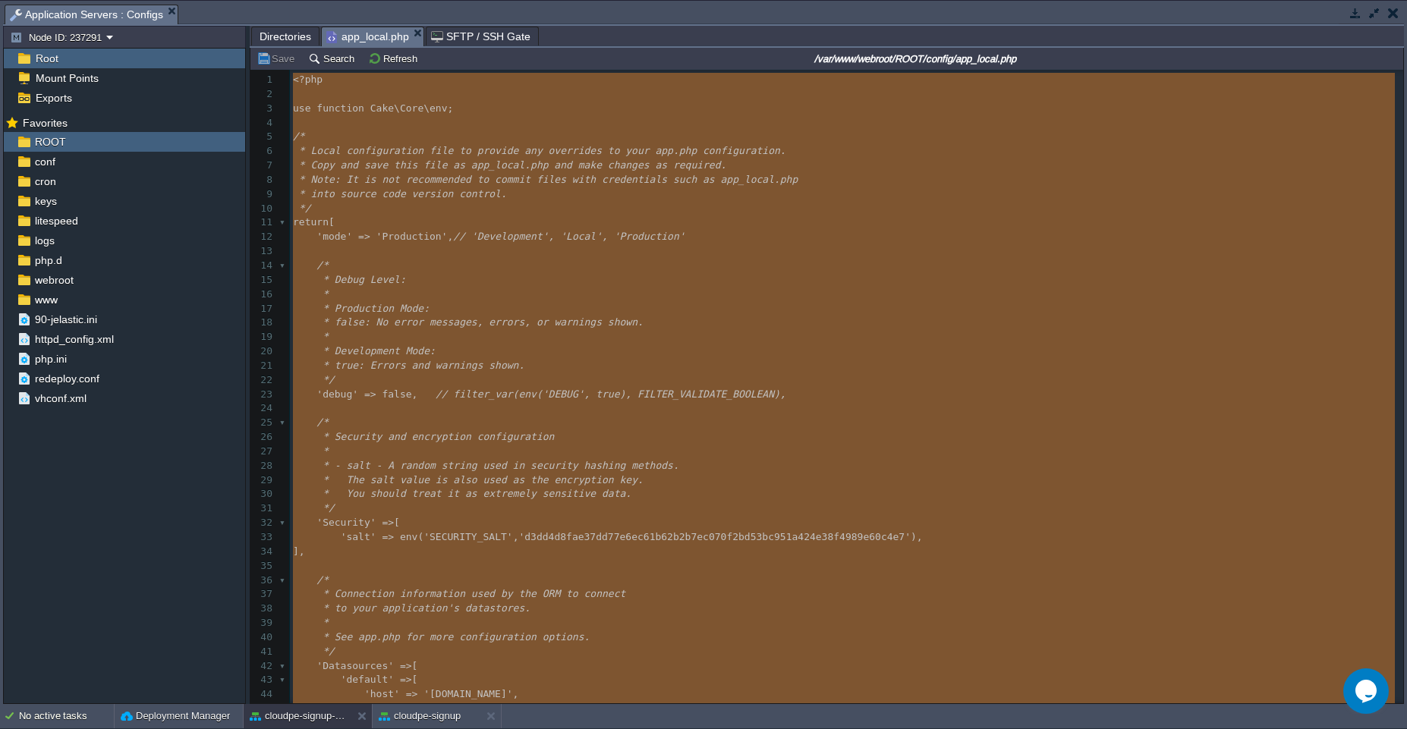
type textarea "-"
click at [417, 728] on div "cloudpe-signup" at bounding box center [427, 716] width 108 height 24
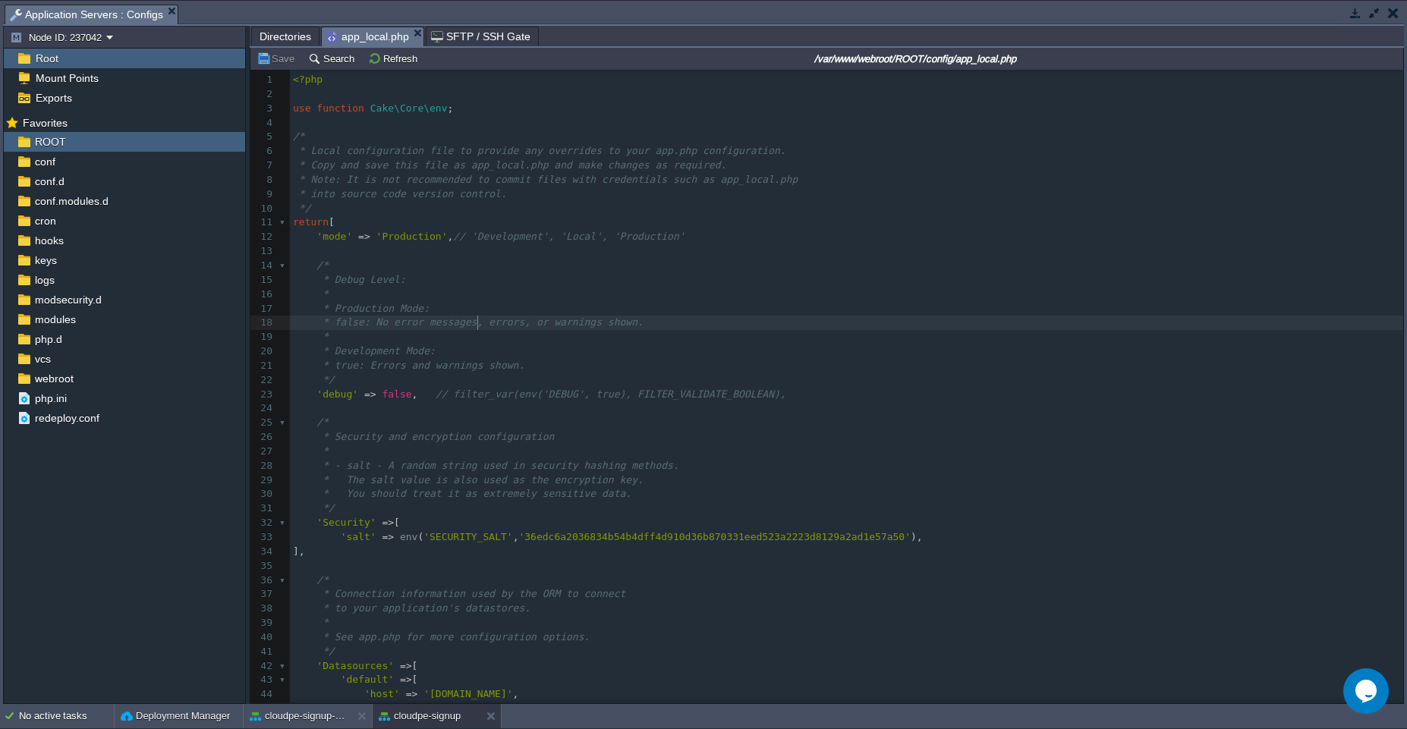
click at [478, 317] on div "174 1 <?php 2 ​ 3 use function Cake\Core\env ; 4 ​ 5 /* 6 * Local configuration…" at bounding box center [846, 459] width 1113 height 773
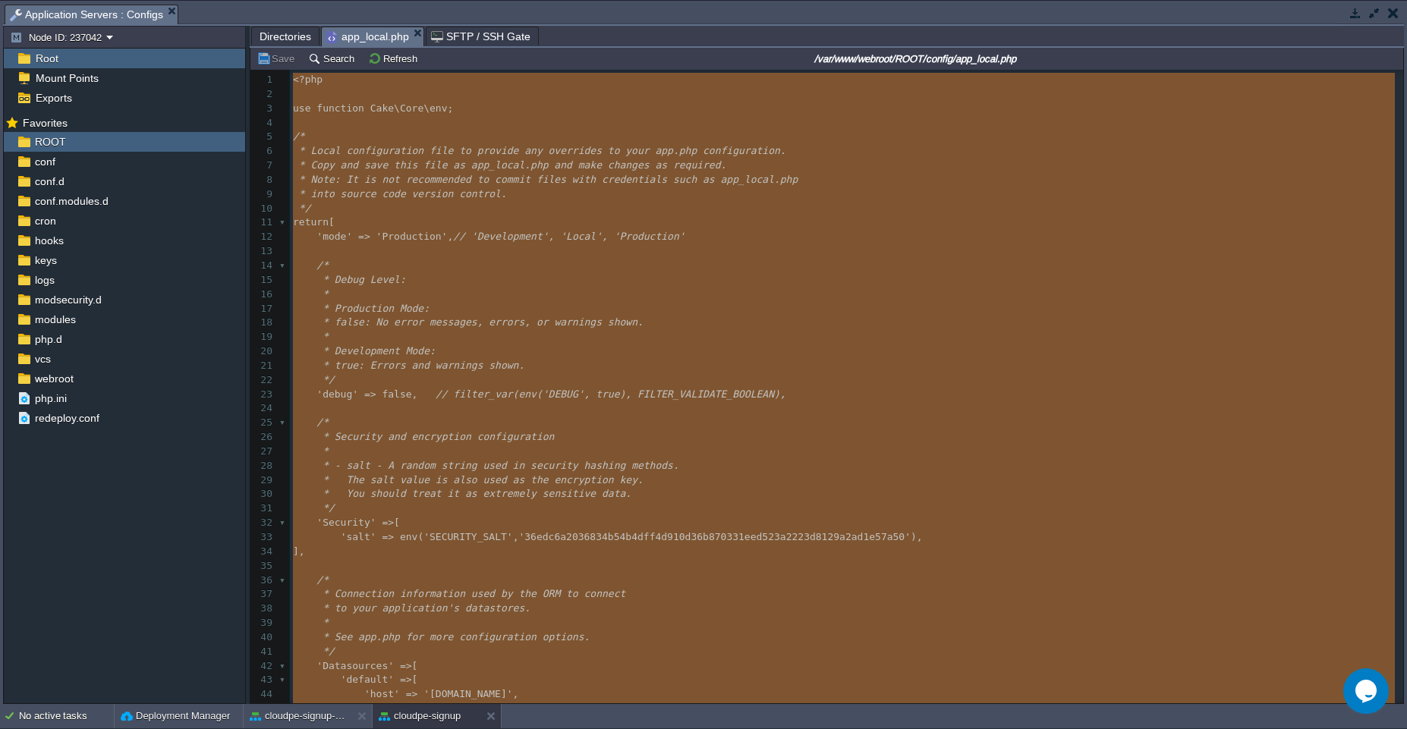
type textarea "-"
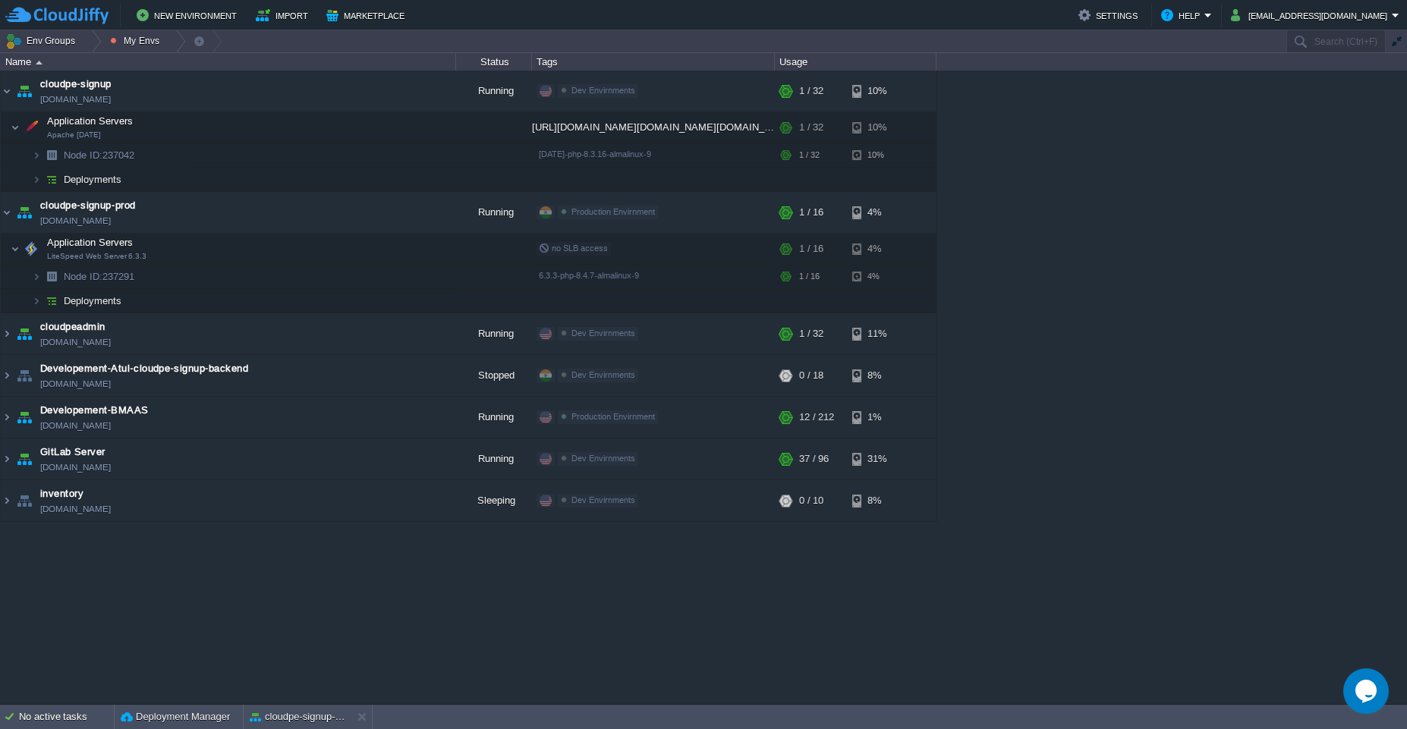
click at [1272, 342] on div "cloudpe website -developemeny environment [DOMAIN_NAME] Running [PERSON_NAME] +…" at bounding box center [703, 388] width 1407 height 634
click at [1044, 192] on div "cloudpe website -developemeny environment [DOMAIN_NAME] Running [PERSON_NAME] +…" at bounding box center [703, 388] width 1407 height 634
click at [222, 211] on td "cloudpe-signup-prod [DOMAIN_NAME]" at bounding box center [228, 213] width 455 height 42
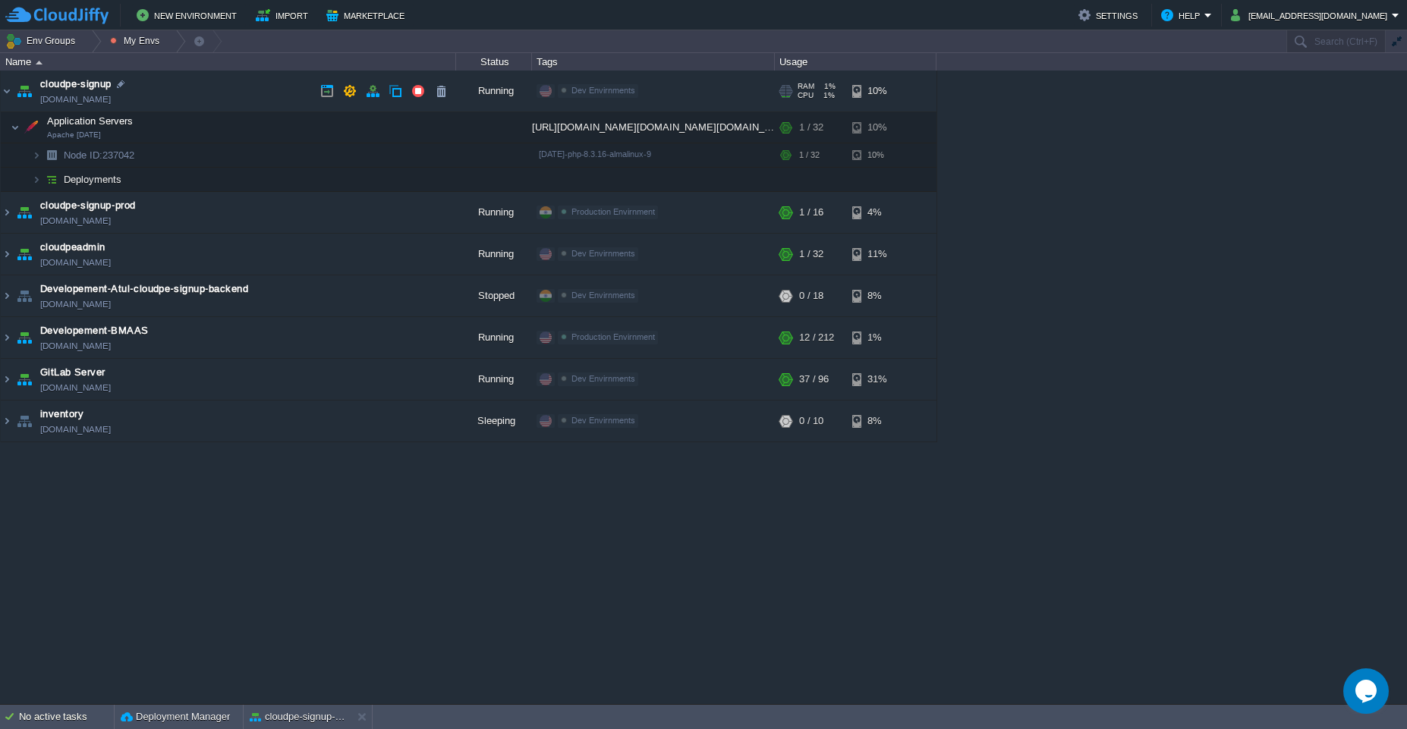
click at [238, 87] on td "cloudpe-signup [DOMAIN_NAME]" at bounding box center [228, 92] width 455 height 42
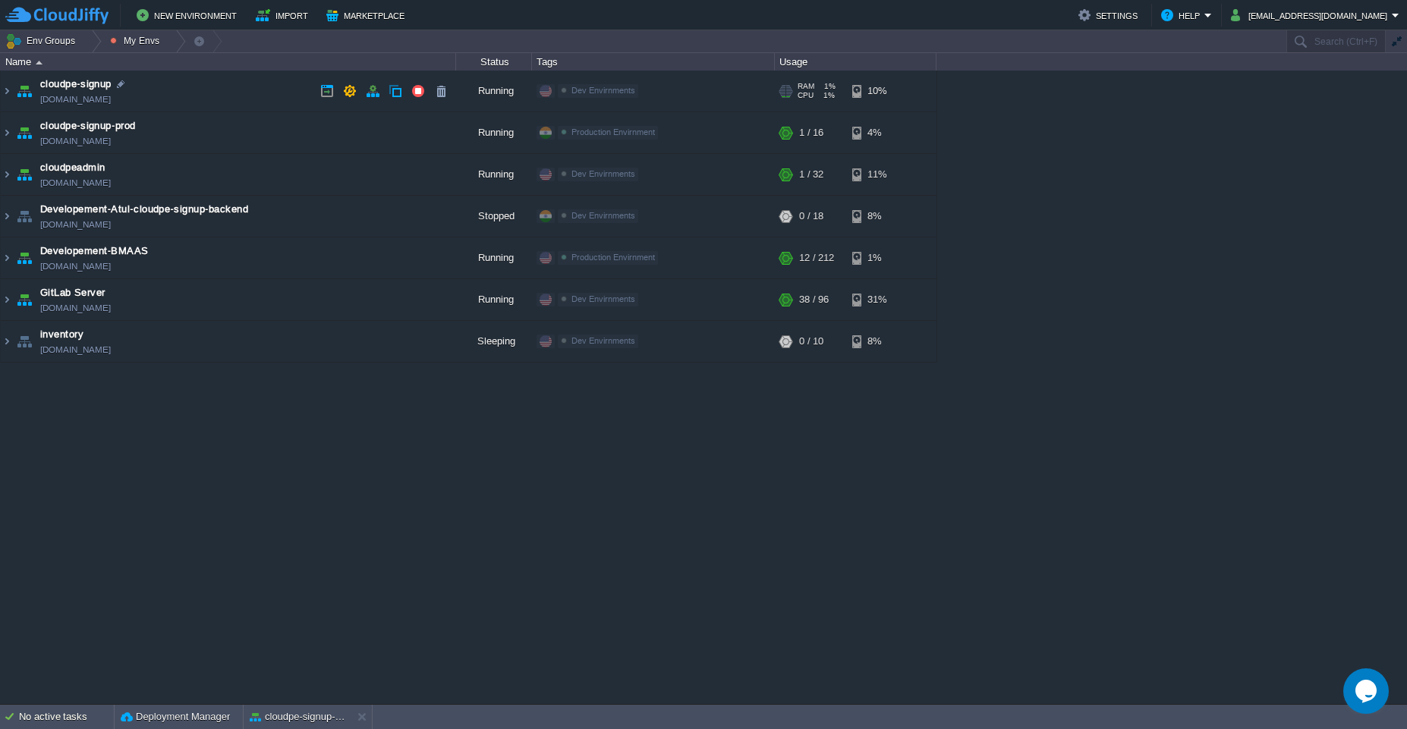
click at [219, 87] on td "cloudpe-signup [DOMAIN_NAME]" at bounding box center [228, 92] width 455 height 42
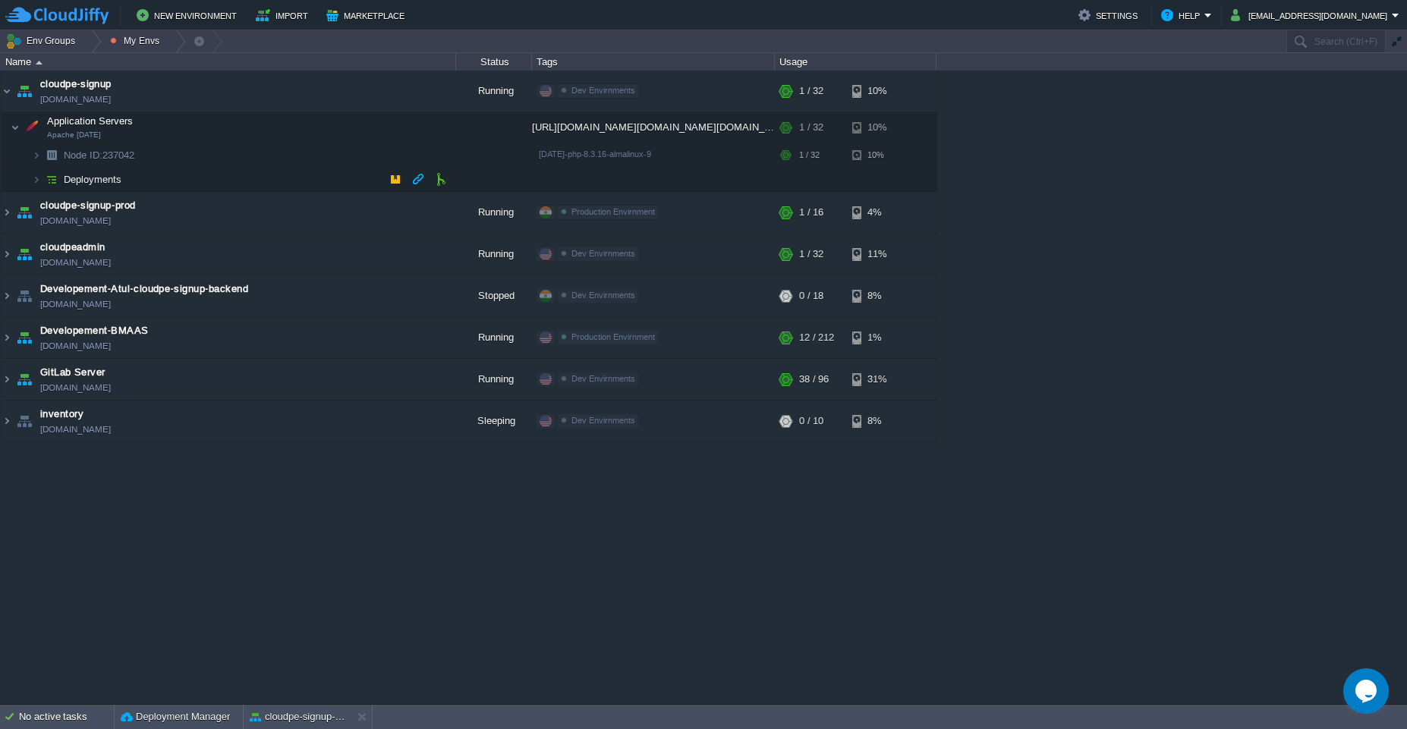
click at [224, 181] on td "Deployments" at bounding box center [228, 180] width 455 height 24
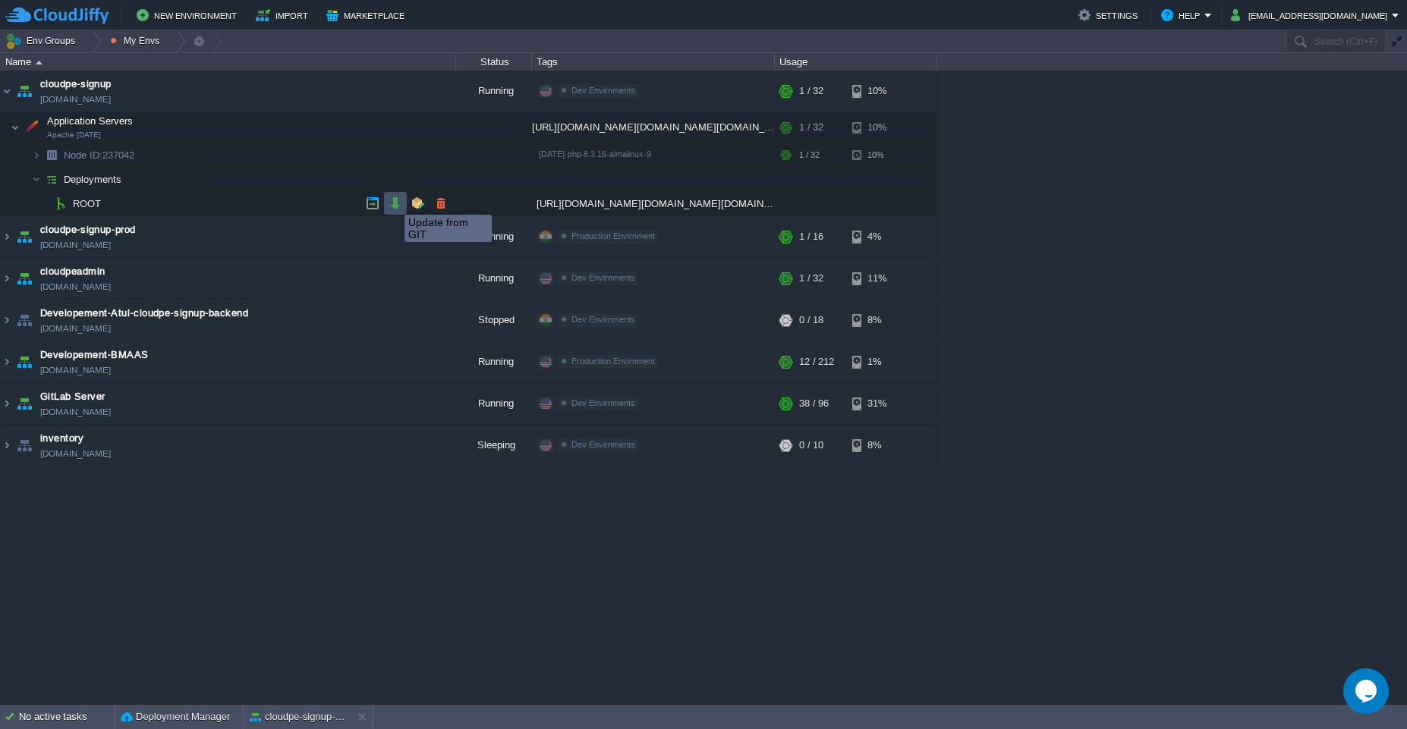
click at [393, 202] on button "button" at bounding box center [396, 204] width 14 height 14
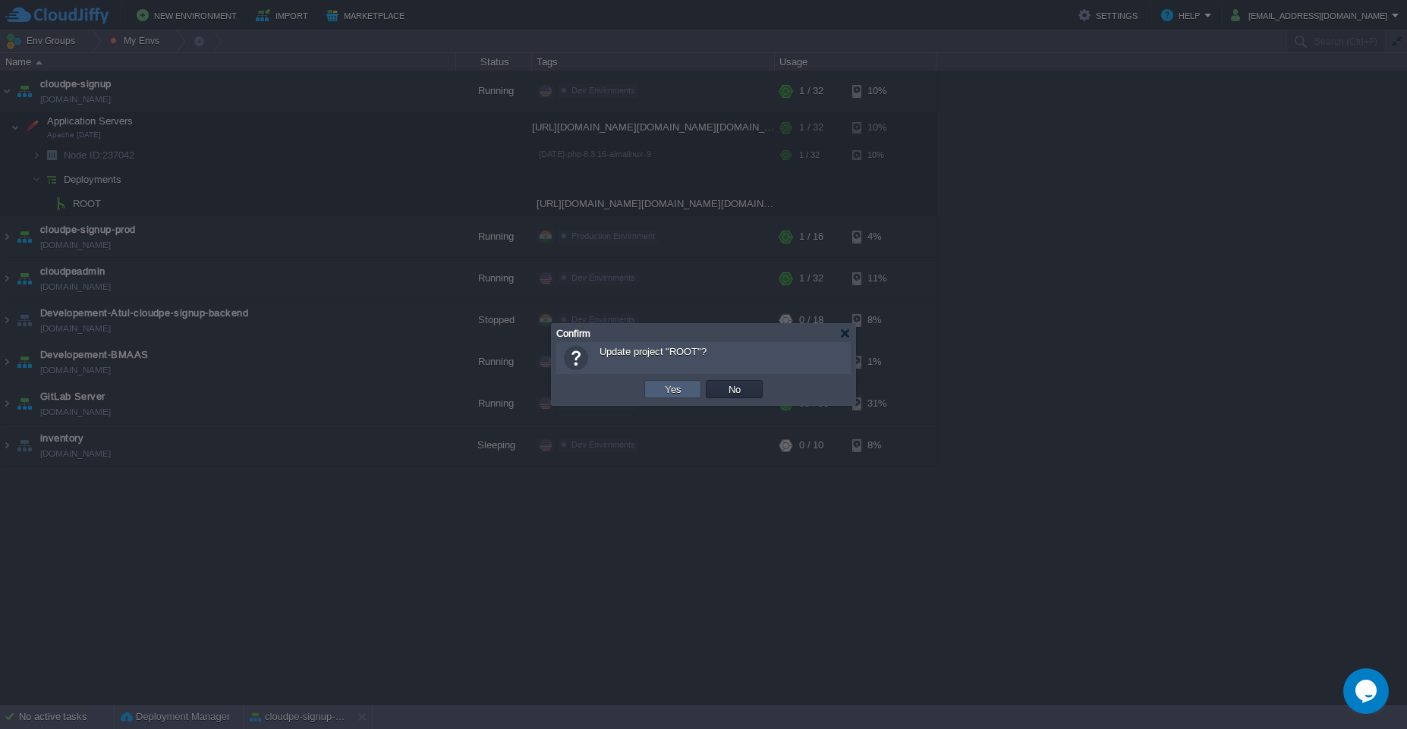
click at [654, 389] on td "Yes" at bounding box center [672, 389] width 57 height 18
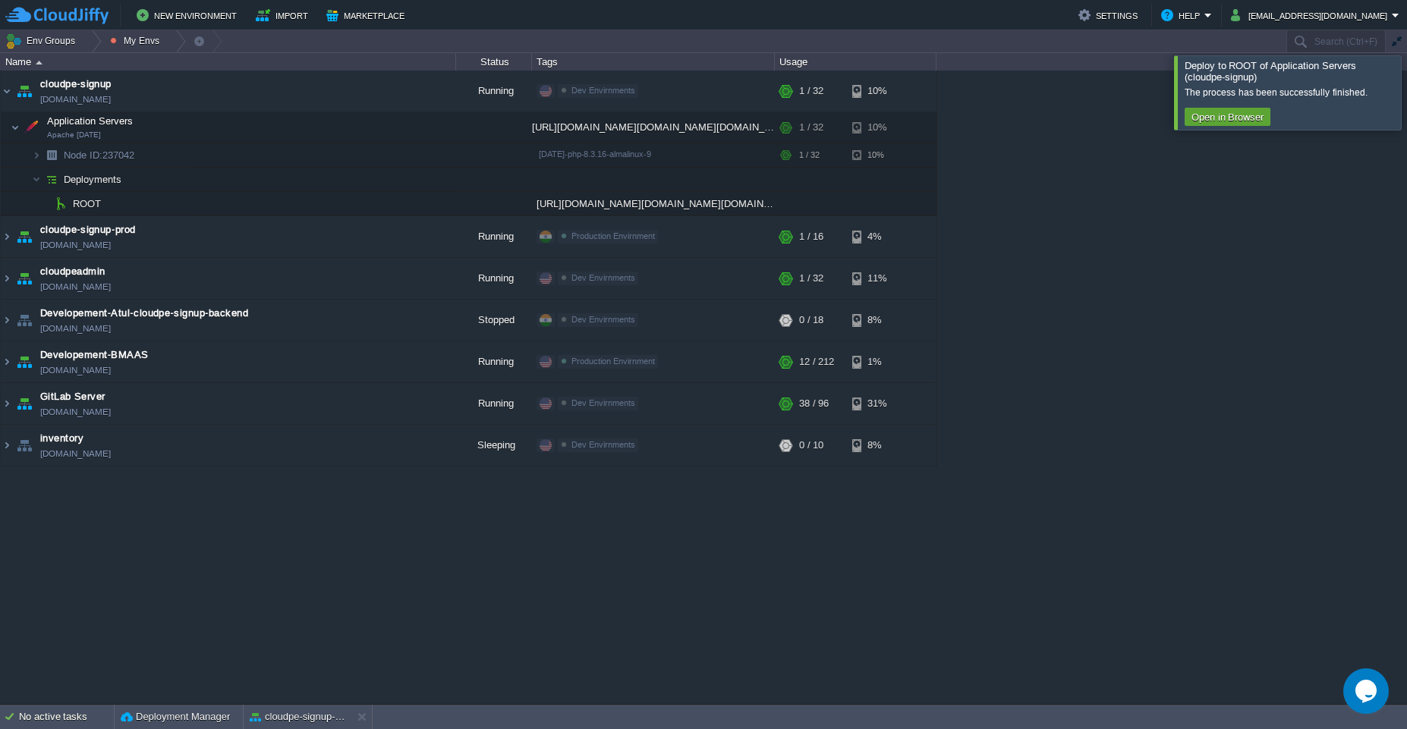
click at [1406, 101] on div at bounding box center [1425, 92] width 0 height 74
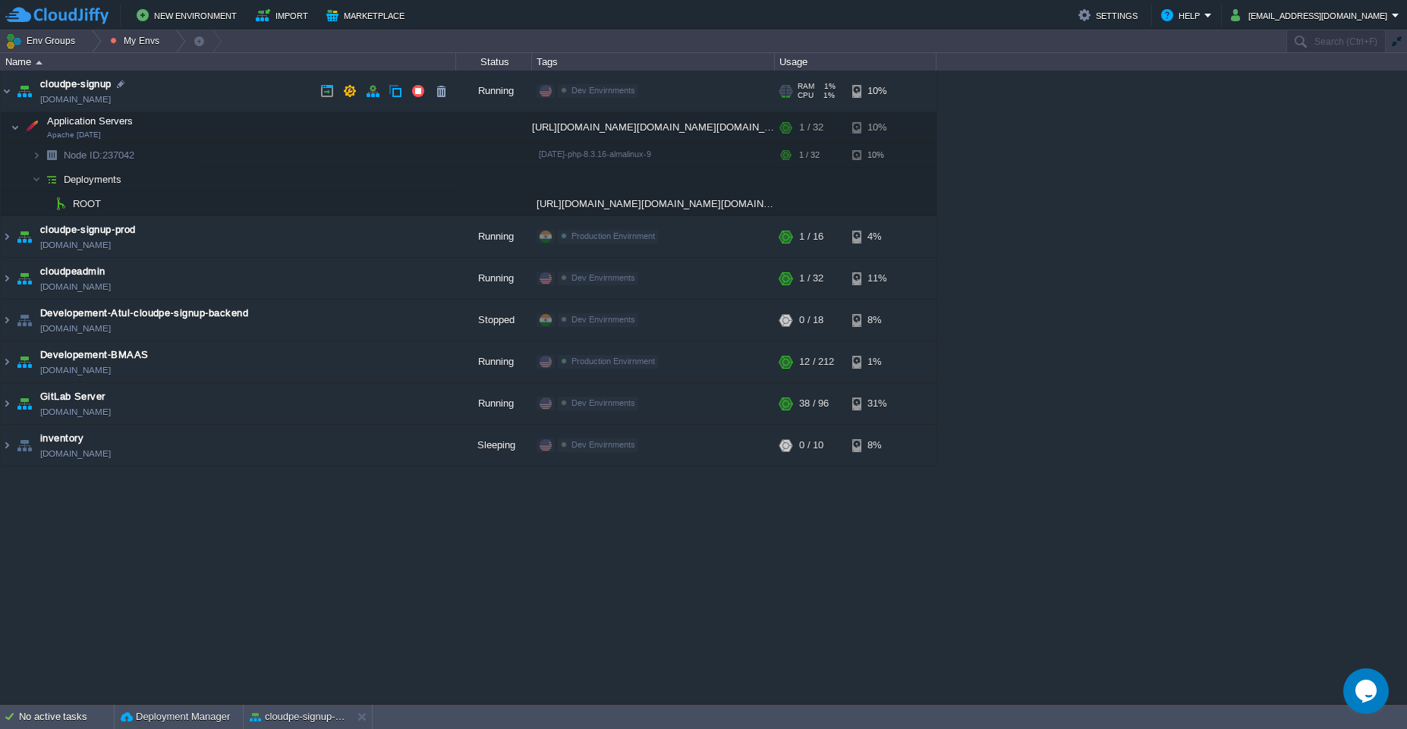
click at [237, 83] on td "cloudpe-signup [DOMAIN_NAME]" at bounding box center [228, 92] width 455 height 42
